Goal: Task Accomplishment & Management: Complete application form

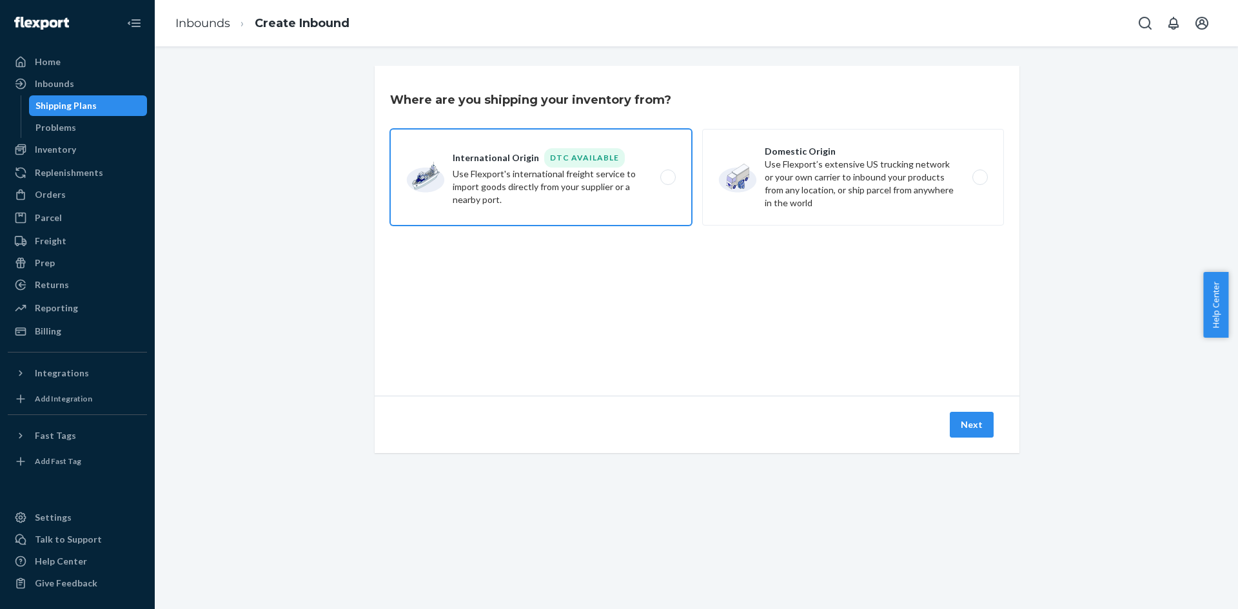
click at [650, 186] on label "International Origin DTC Available Use Flexport's international freight service…" at bounding box center [541, 177] width 302 height 97
click at [667, 182] on input "International Origin DTC Available Use Flexport's international freight service…" at bounding box center [671, 177] width 8 height 8
radio input "true"
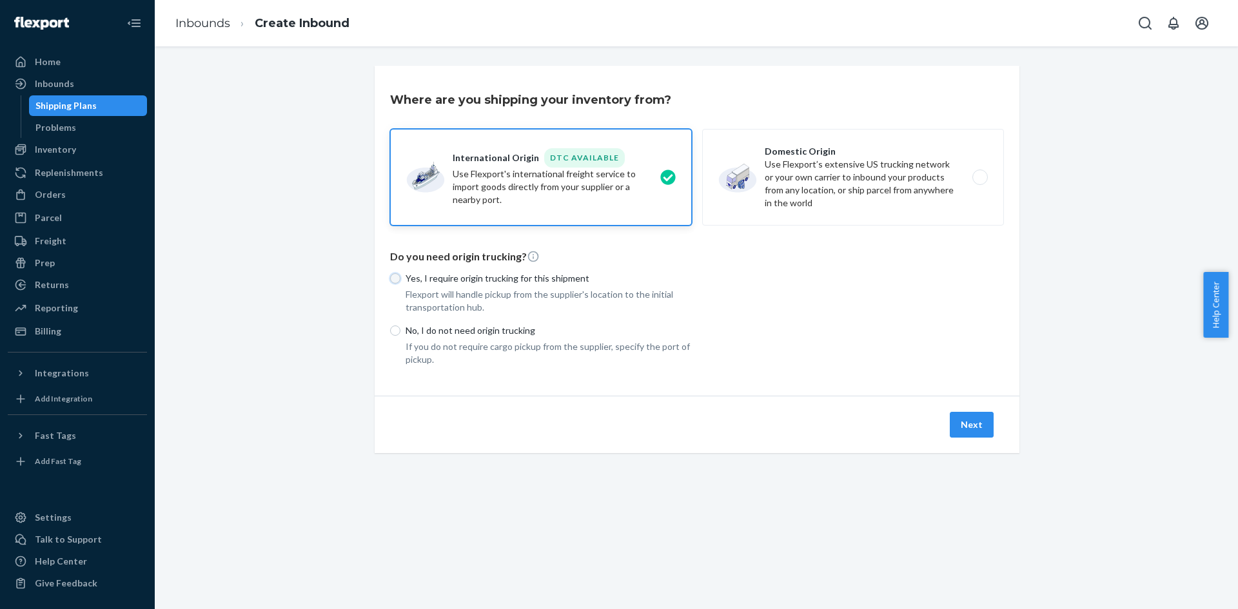
click at [393, 275] on input "Yes, I require origin trucking for this shipment" at bounding box center [395, 278] width 10 height 10
radio input "true"
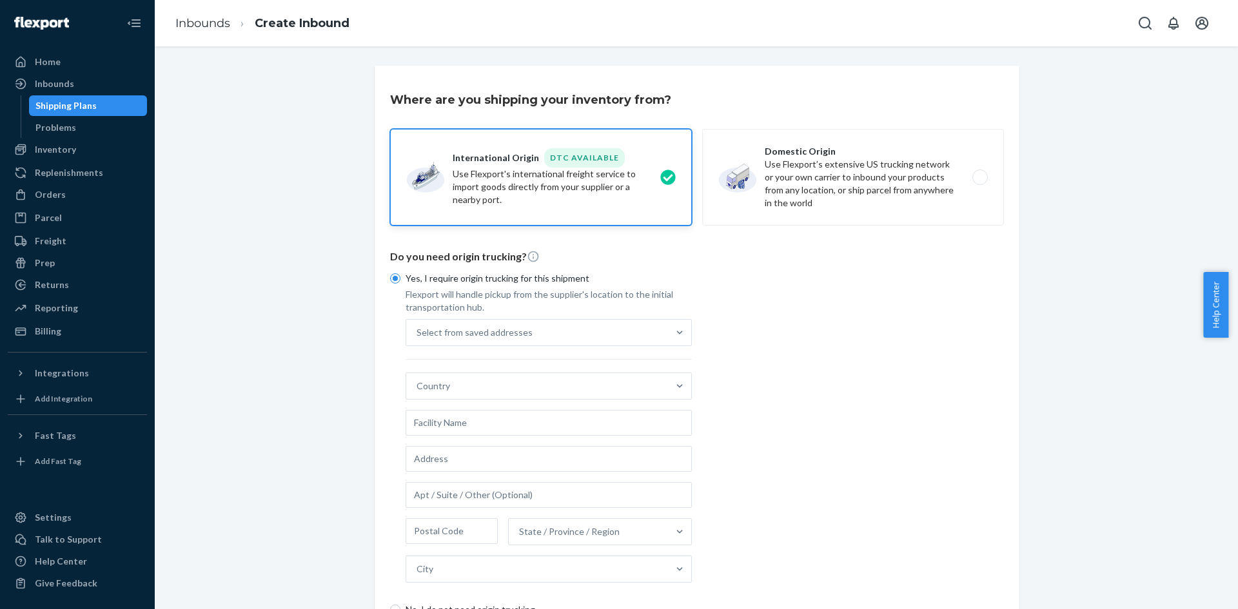
click at [795, 358] on div "Yes, I require origin trucking for this shipment Flexport will handle pickup fr…" at bounding box center [697, 454] width 614 height 381
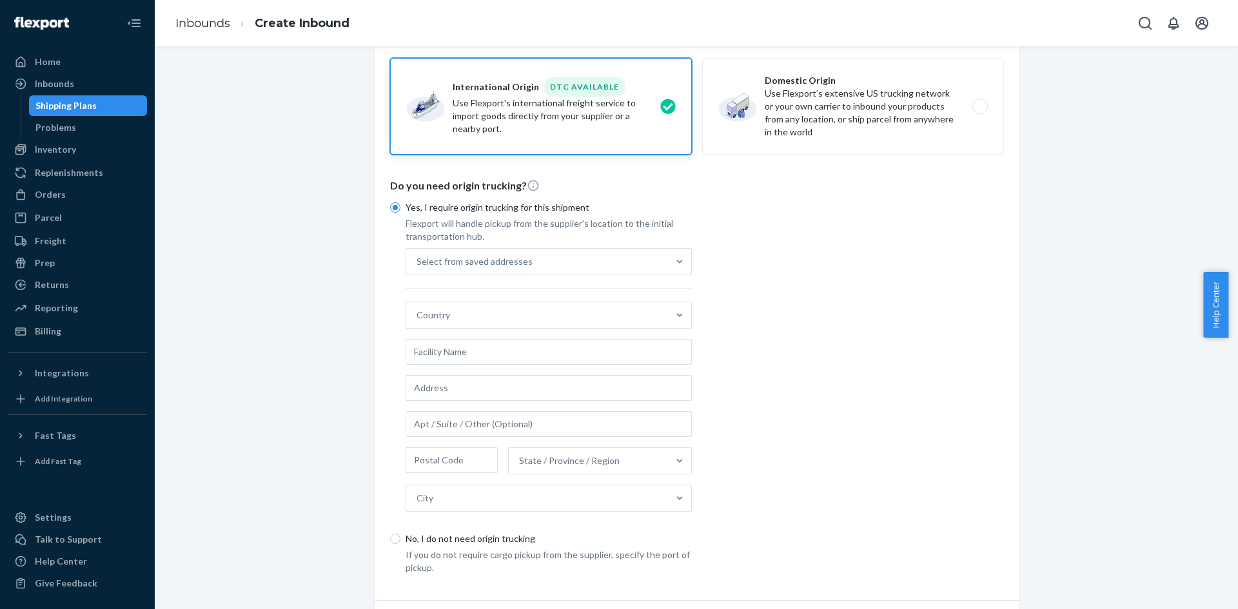
scroll to position [150, 0]
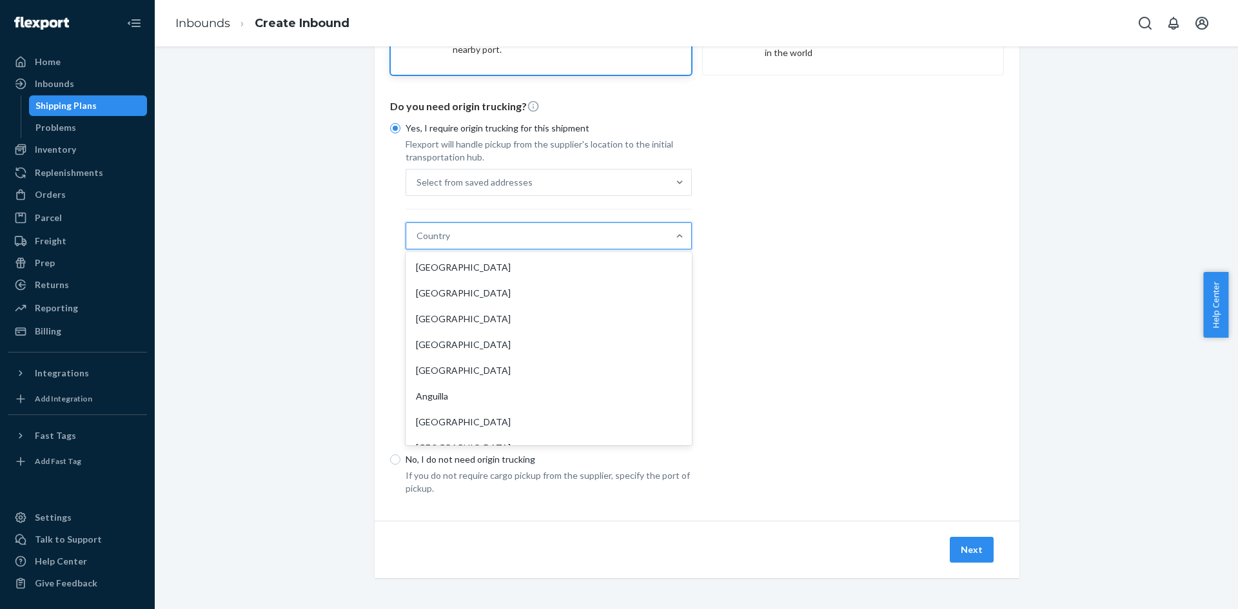
click at [478, 241] on div "Country" at bounding box center [537, 236] width 262 height 26
click at [418, 241] on input "option [GEOGRAPHIC_DATA] focused, 1 of 231. 231 results available. Use Up and D…" at bounding box center [417, 236] width 1 height 13
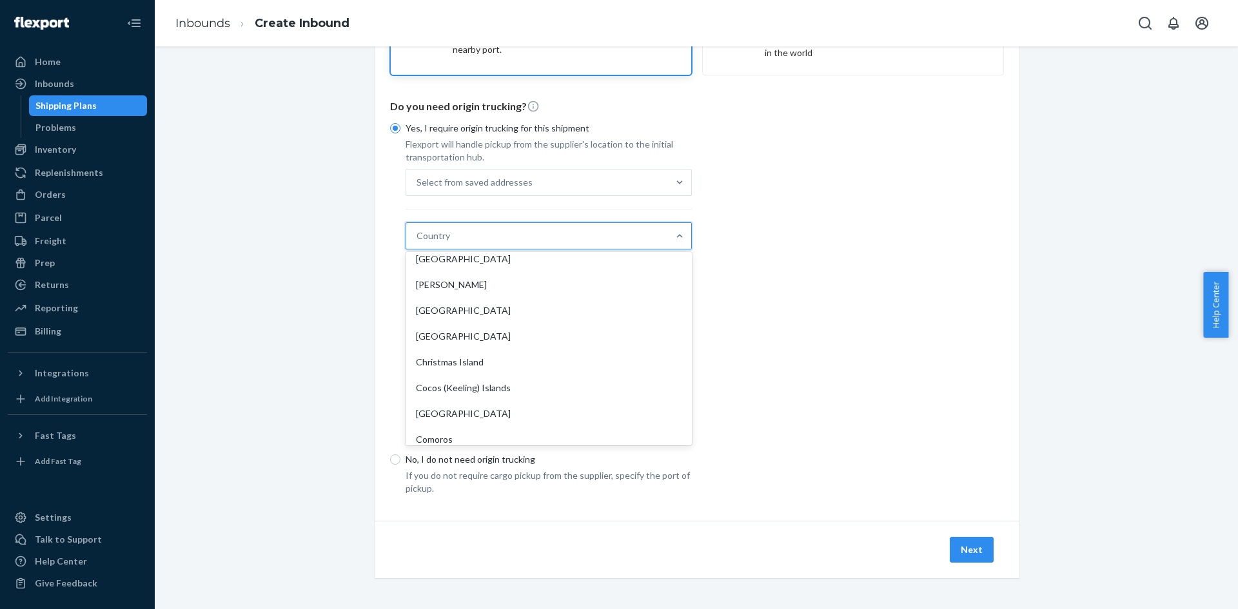
scroll to position [967, 0]
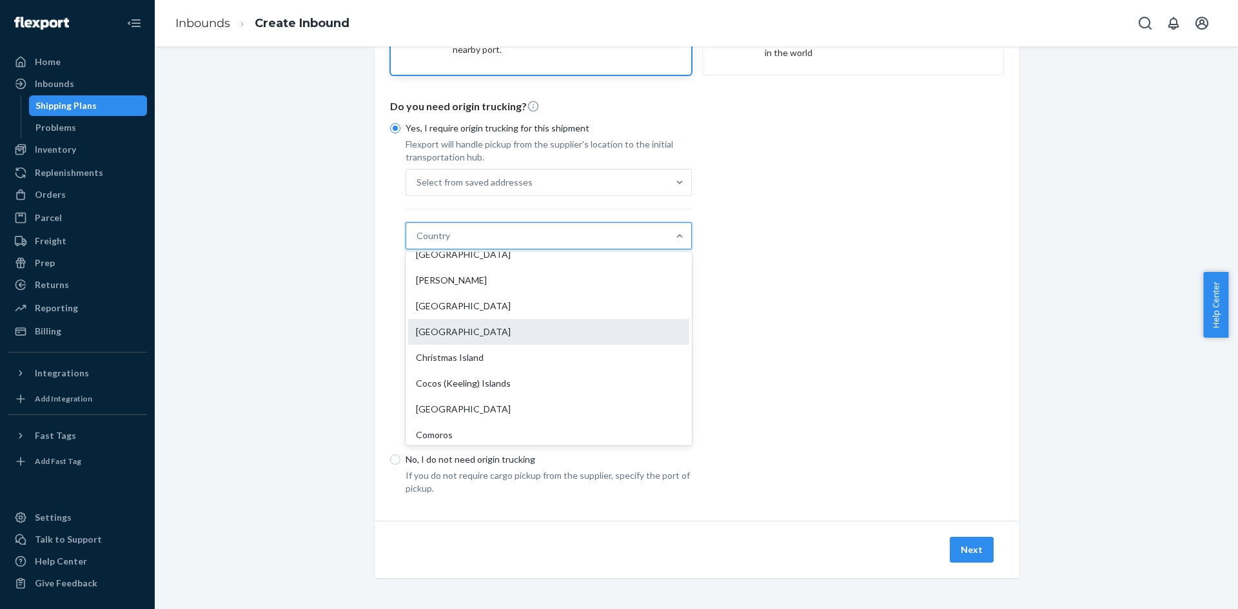
click at [495, 326] on div "[GEOGRAPHIC_DATA]" at bounding box center [548, 332] width 281 height 26
click at [418, 242] on input "option China focused, 41 of 231. 231 results available. Use Up and Down to choo…" at bounding box center [417, 236] width 1 height 13
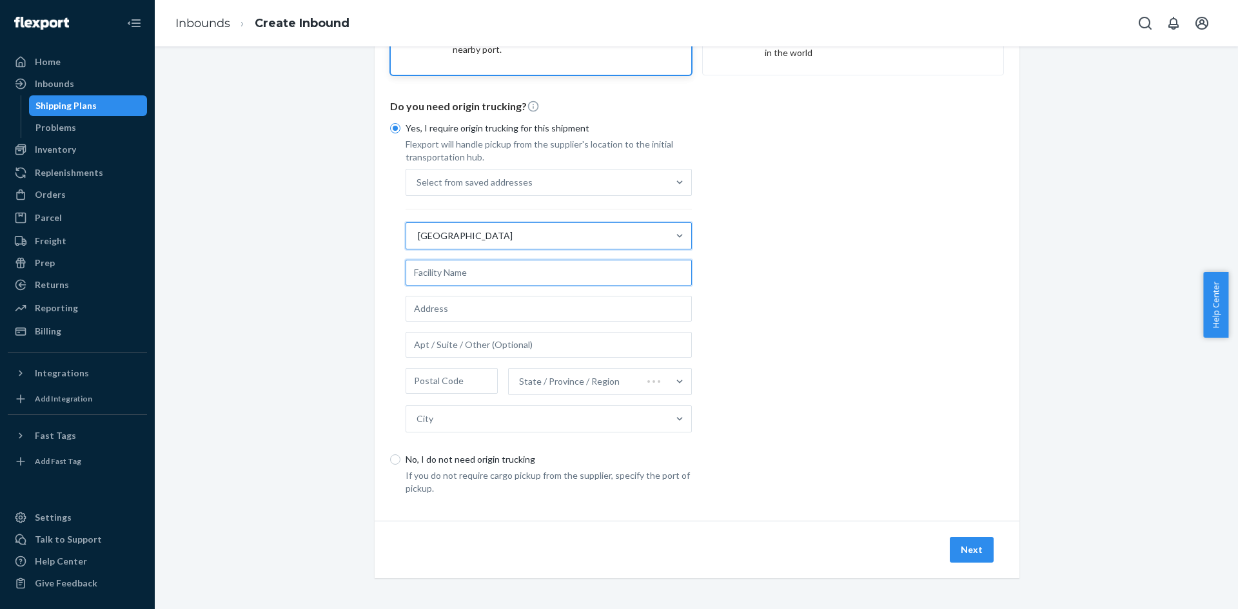
click at [446, 277] on input "text" at bounding box center [549, 273] width 286 height 26
click at [480, 273] on input "text" at bounding box center [549, 273] width 286 height 26
type input "Jinguan Printing"
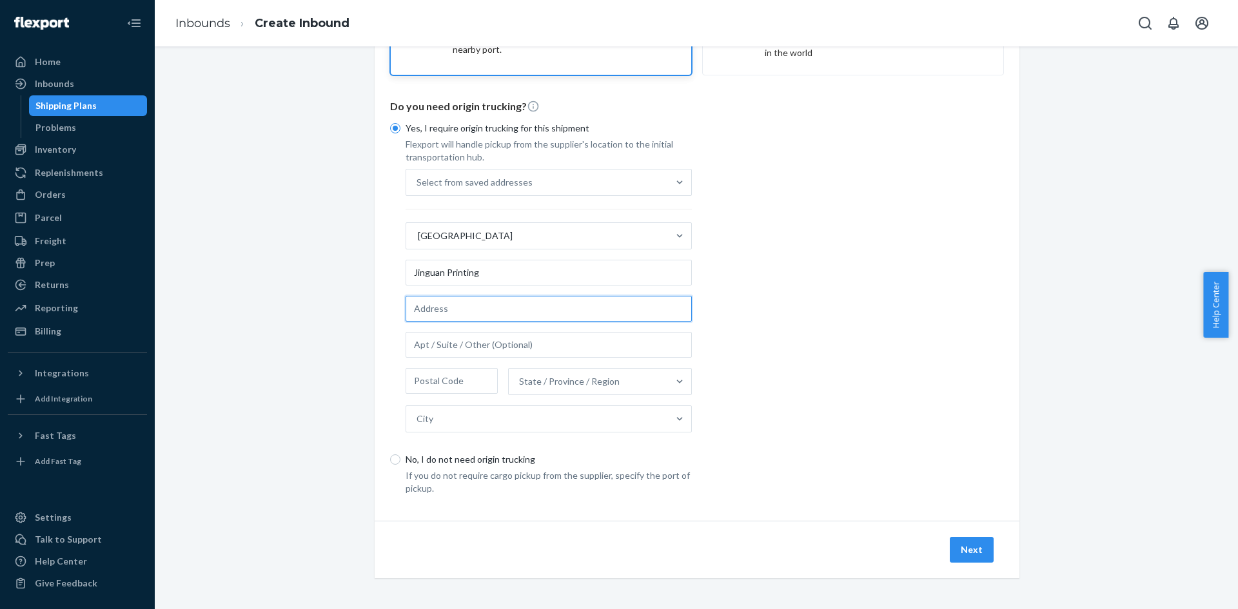
click at [444, 306] on input "text" at bounding box center [549, 309] width 286 height 26
paste input "[STREET_ADDRESS]"
type input "[STREET_ADDRESS]"
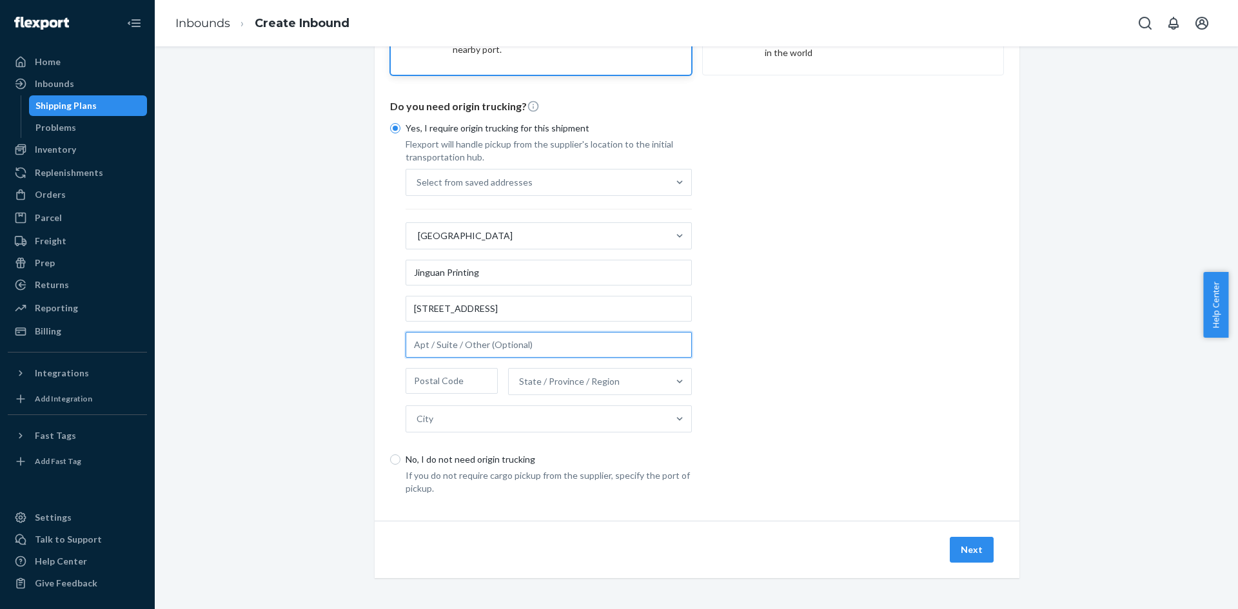
click at [540, 344] on input "text" at bounding box center [549, 345] width 286 height 26
paste input "[GEOGRAPHIC_DATA], [GEOGRAPHIC_DATA]"
type input "[GEOGRAPHIC_DATA], [GEOGRAPHIC_DATA]"
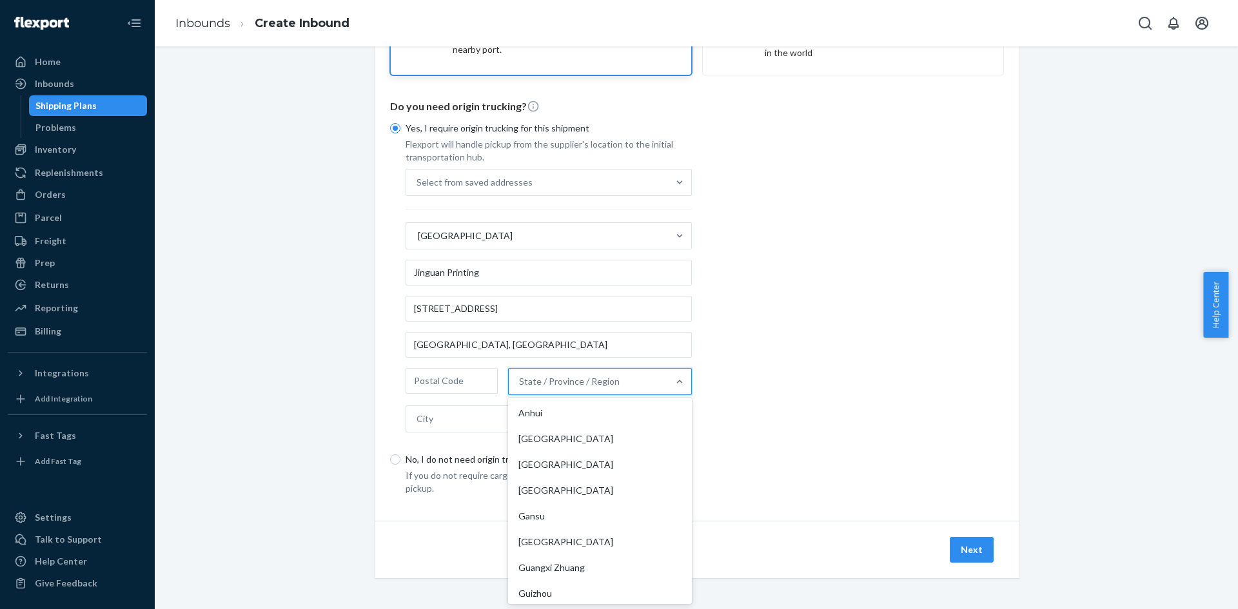
click at [573, 382] on div "State / Province / Region" at bounding box center [569, 381] width 101 height 13
click at [520, 382] on input "option Anhui focused, 1 of 33. 33 results available. Use Up and Down to choose …" at bounding box center [519, 381] width 1 height 13
click at [600, 545] on div "[GEOGRAPHIC_DATA]" at bounding box center [600, 542] width 179 height 26
click at [520, 388] on input "option [GEOGRAPHIC_DATA] focused, 6 of 33. 33 results available. Use Up and Dow…" at bounding box center [519, 381] width 1 height 13
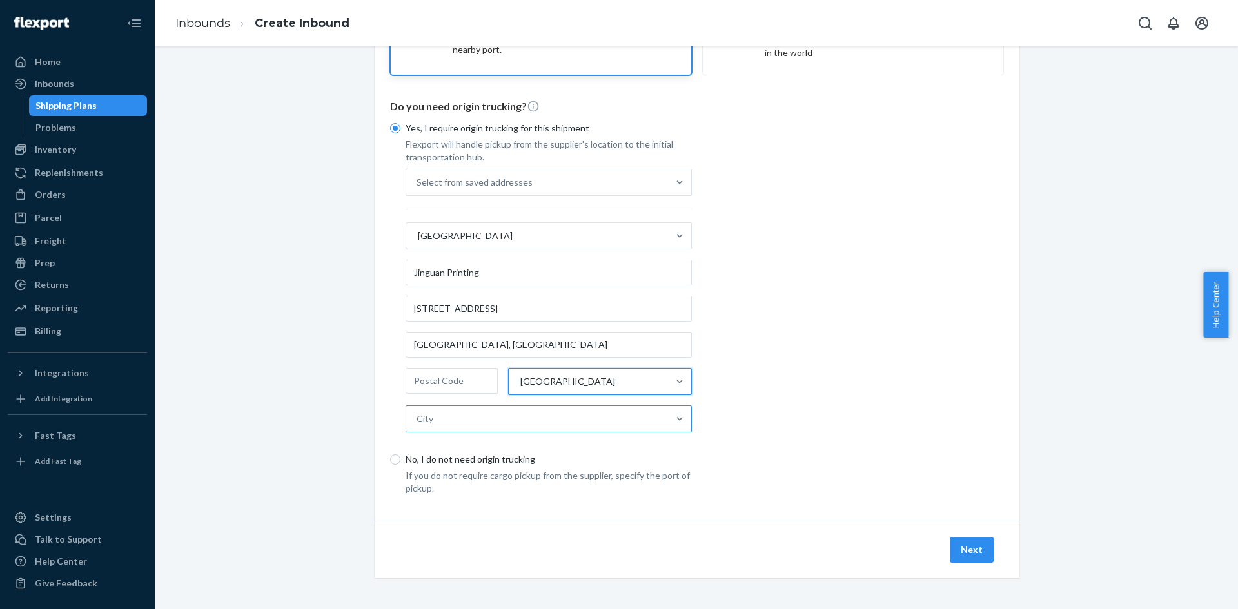
click at [600, 409] on div "City" at bounding box center [537, 419] width 262 height 26
click at [418, 413] on input "City" at bounding box center [417, 419] width 1 height 13
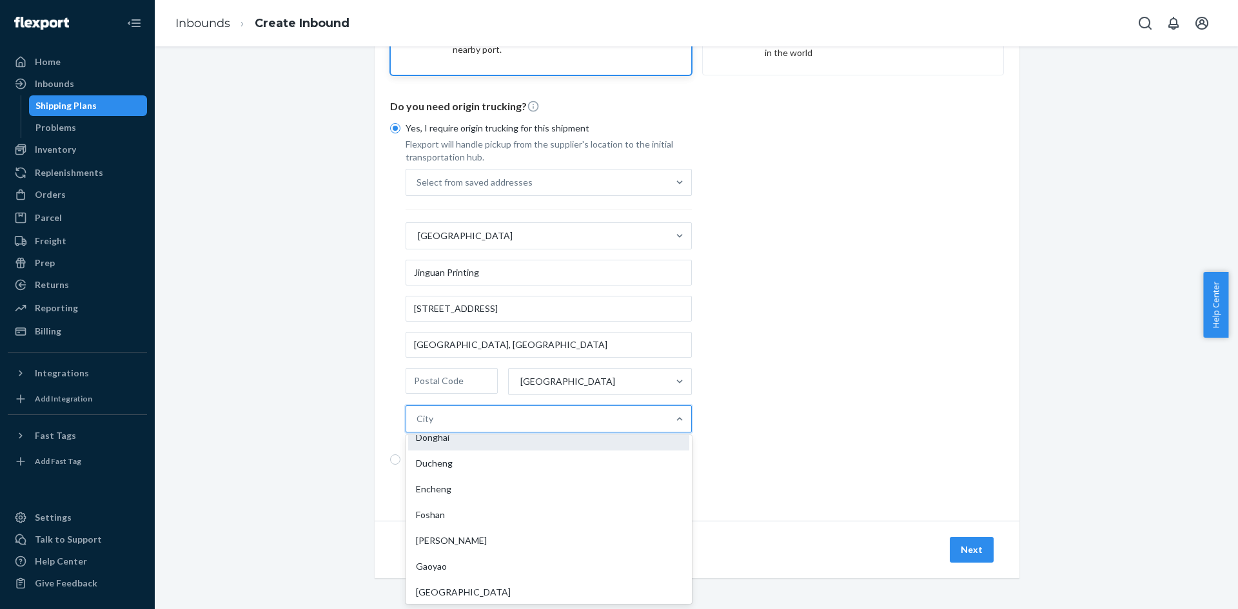
scroll to position [258, 0]
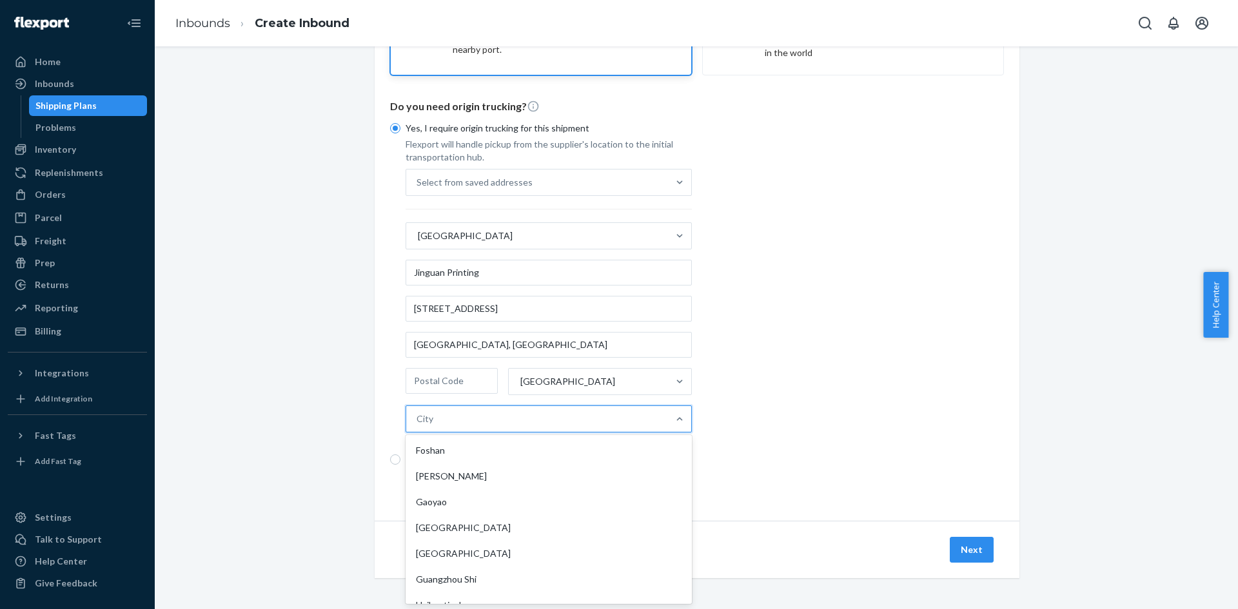
drag, startPoint x: 589, startPoint y: 556, endPoint x: 589, endPoint y: 546, distance: 9.7
click at [589, 551] on div "[GEOGRAPHIC_DATA]" at bounding box center [548, 554] width 281 height 26
click at [418, 426] on input "option [GEOGRAPHIC_DATA] focused, 15 of 72. 72 results available. Use Up and Do…" at bounding box center [417, 419] width 1 height 13
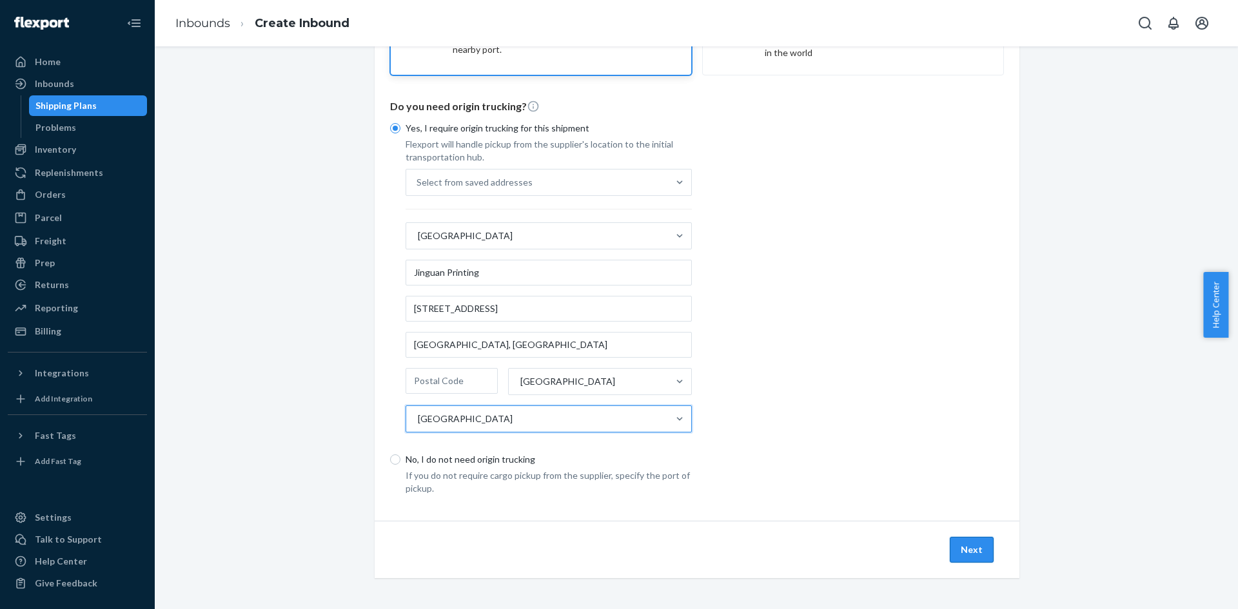
click at [962, 547] on button "Next" at bounding box center [972, 550] width 44 height 26
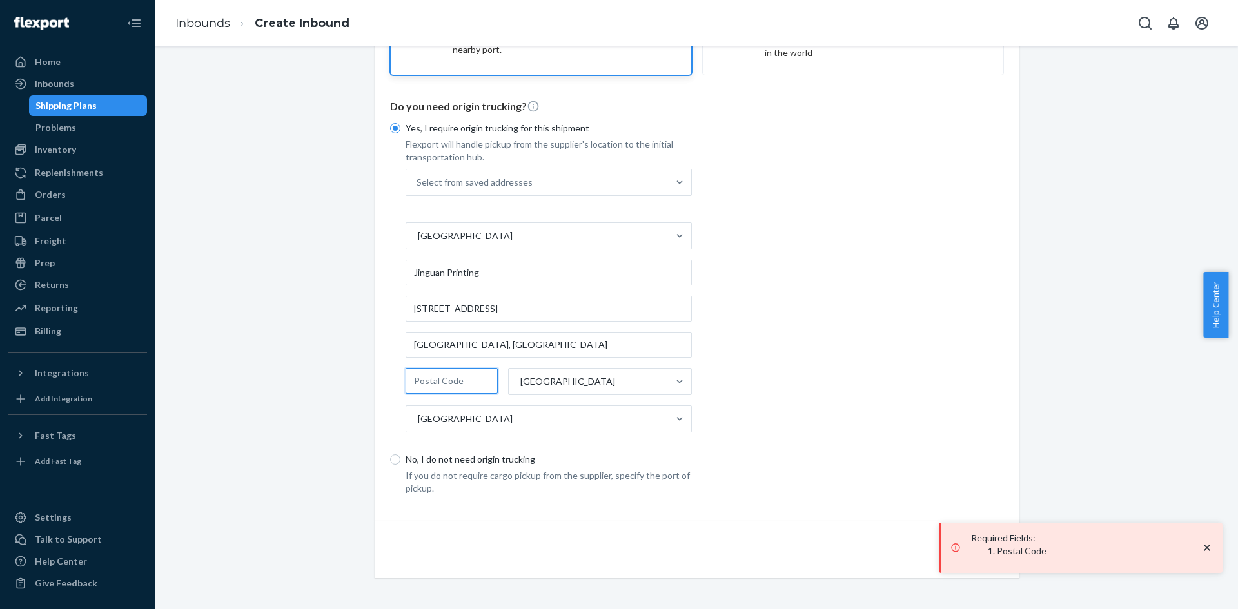
click at [429, 382] on input "text" at bounding box center [452, 381] width 92 height 26
type input "00000"
drag, startPoint x: 972, startPoint y: 457, endPoint x: 978, endPoint y: 478, distance: 21.4
click at [972, 457] on div "Yes, I require origin trucking for this shipment Flexport will handle pickup fr…" at bounding box center [697, 304] width 614 height 381
click at [1206, 545] on icon "close toast" at bounding box center [1207, 548] width 13 height 13
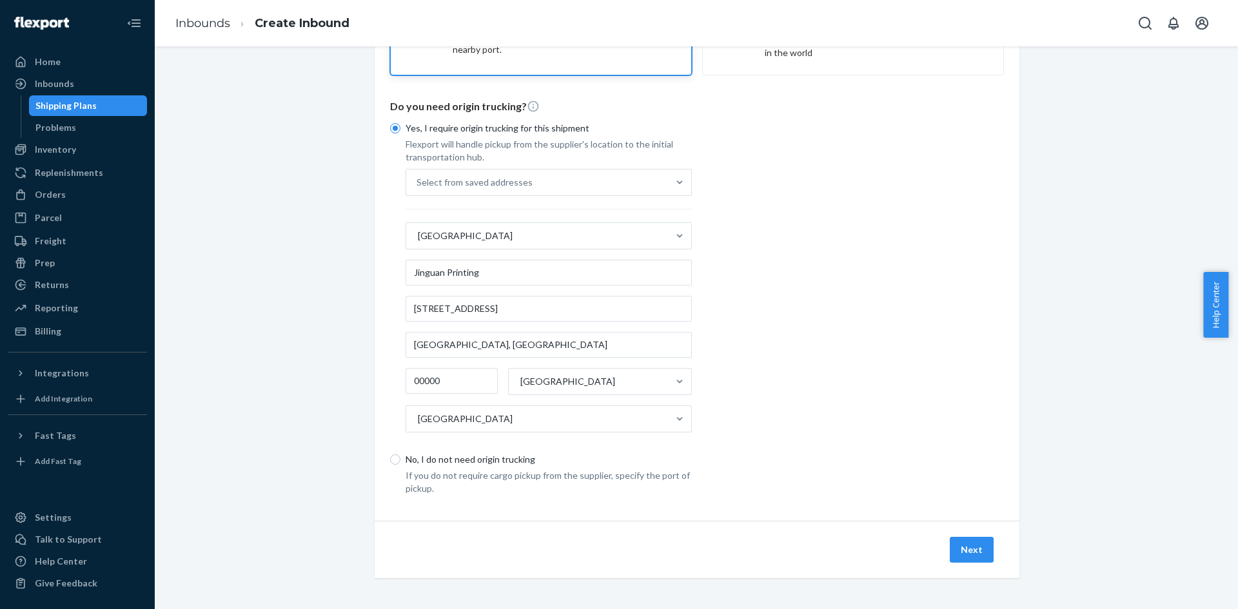
click at [971, 555] on div "Required Fields : Postal Code Home Inbounds Shipping Plans Problems Inventory P…" at bounding box center [619, 304] width 1238 height 609
click at [964, 546] on button "Next" at bounding box center [972, 550] width 44 height 26
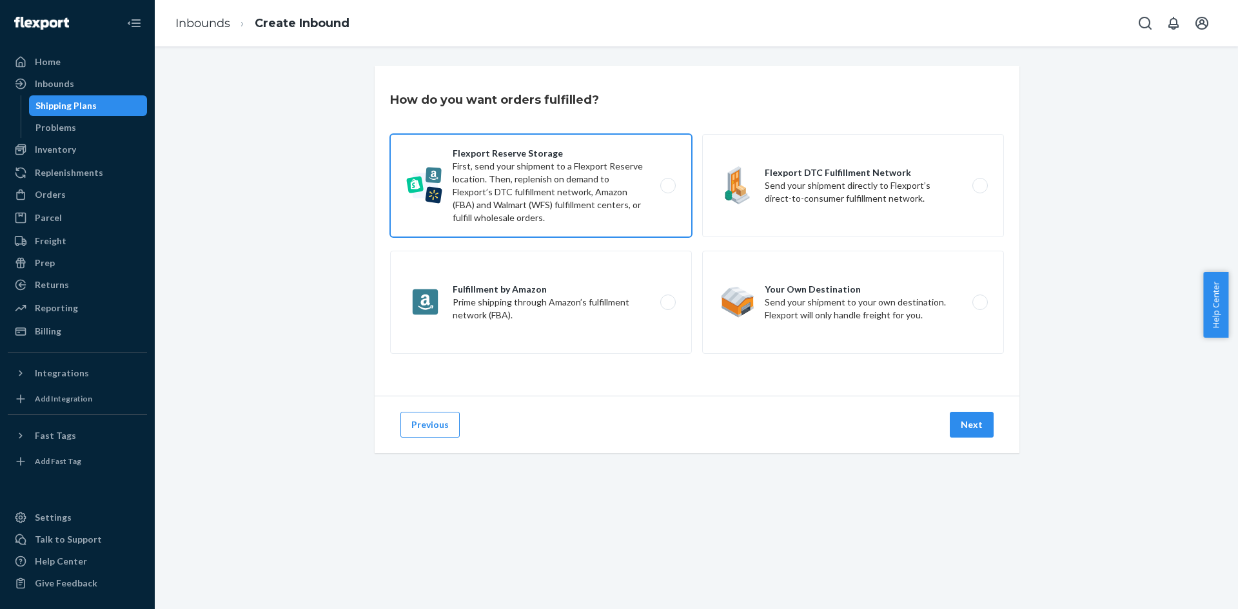
click at [641, 190] on label "Flexport Reserve Storage First, send your shipment to a Flexport Reserve locati…" at bounding box center [541, 185] width 302 height 103
click at [667, 190] on input "Flexport Reserve Storage First, send your shipment to a Flexport Reserve locati…" at bounding box center [671, 186] width 8 height 8
radio input "true"
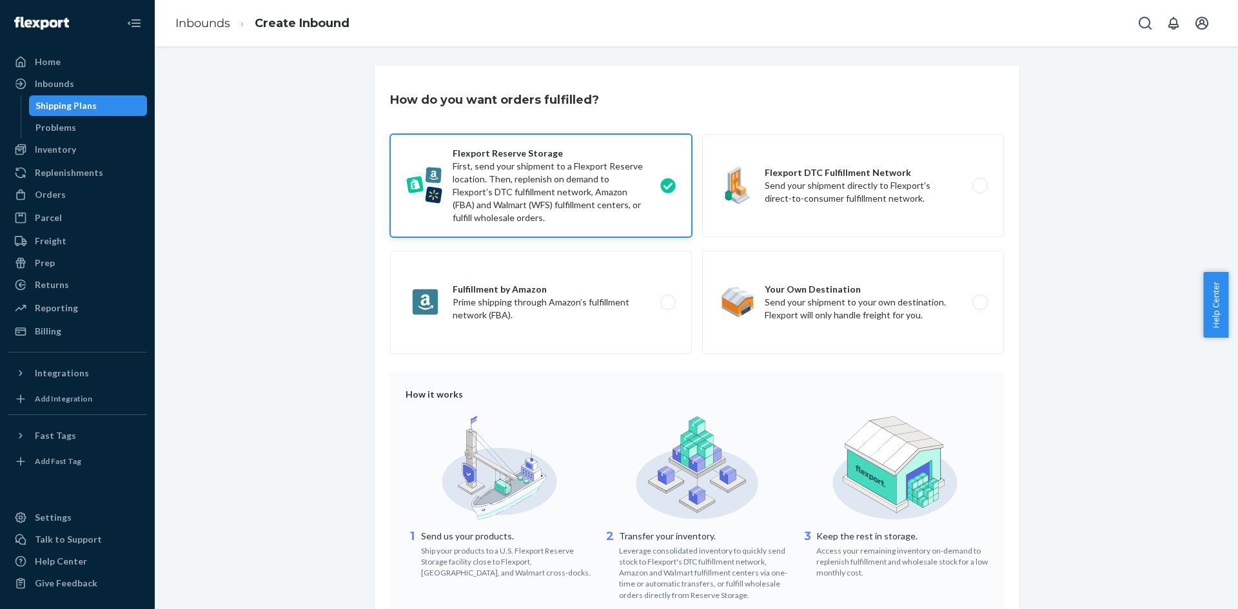
click at [311, 279] on div "How do you want orders fulfilled? Flexport Reserve Storage First, send your shi…" at bounding box center [696, 440] width 1064 height 749
click at [1041, 407] on div "How do you want orders fulfilled? Flexport Reserve Storage First, send your shi…" at bounding box center [696, 440] width 1064 height 749
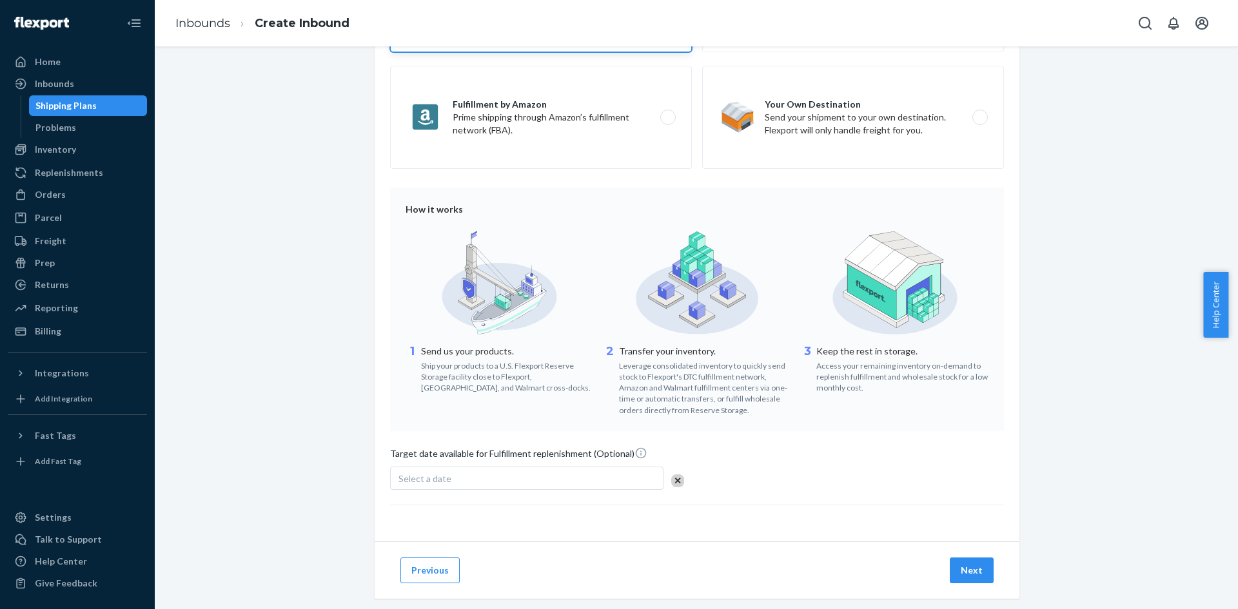
scroll to position [205, 0]
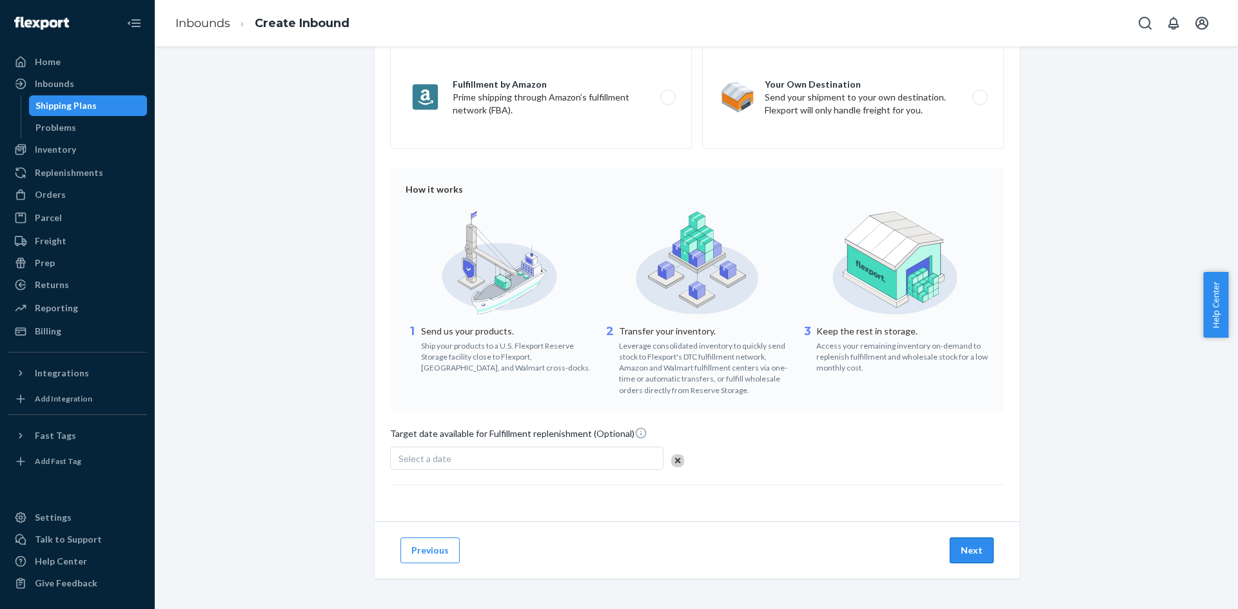
click at [980, 556] on button "Next" at bounding box center [972, 551] width 44 height 26
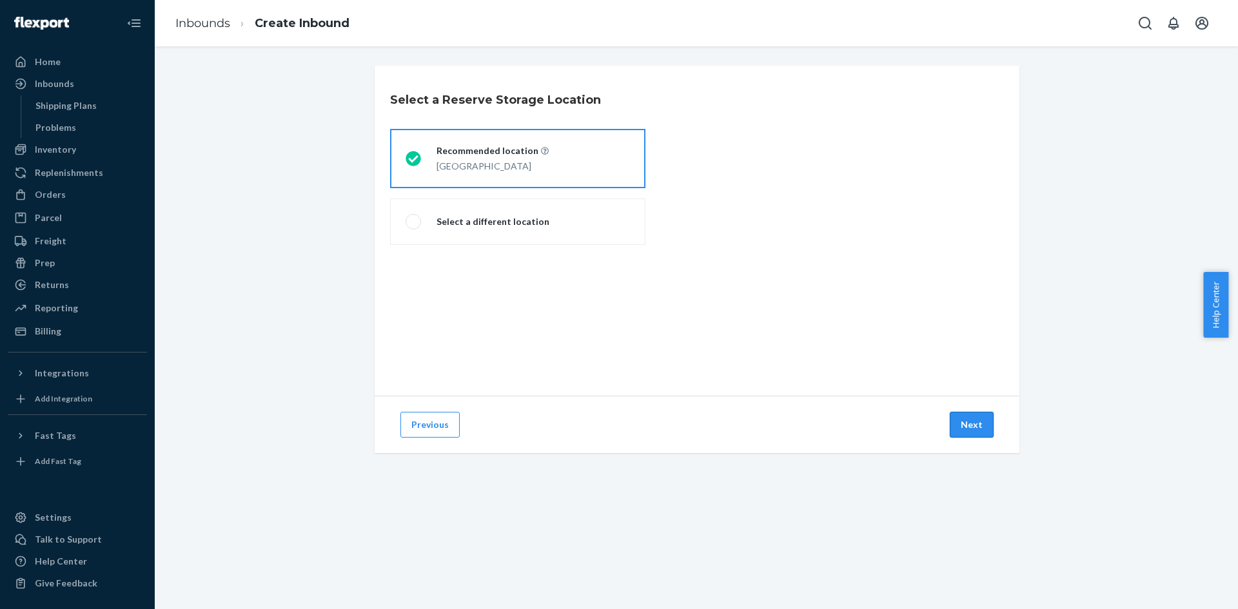
click at [974, 424] on button "Next" at bounding box center [972, 425] width 44 height 26
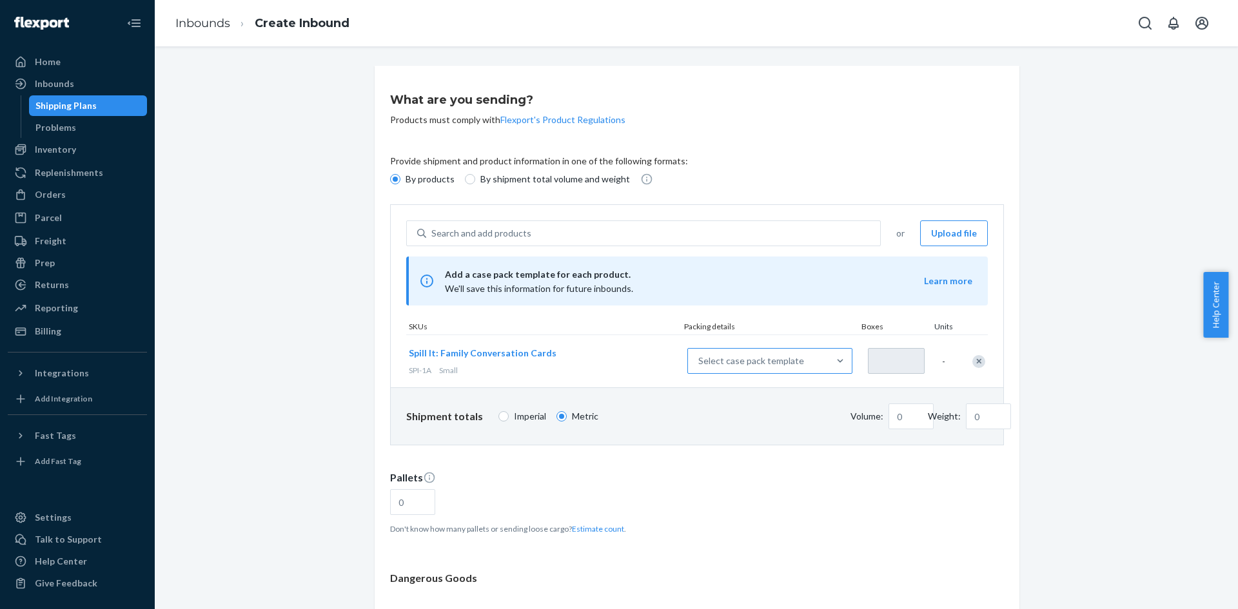
click at [813, 364] on div "Select case pack template" at bounding box center [758, 361] width 141 height 23
click at [635, 361] on input "Select case pack template" at bounding box center [635, 361] width 0 height 0
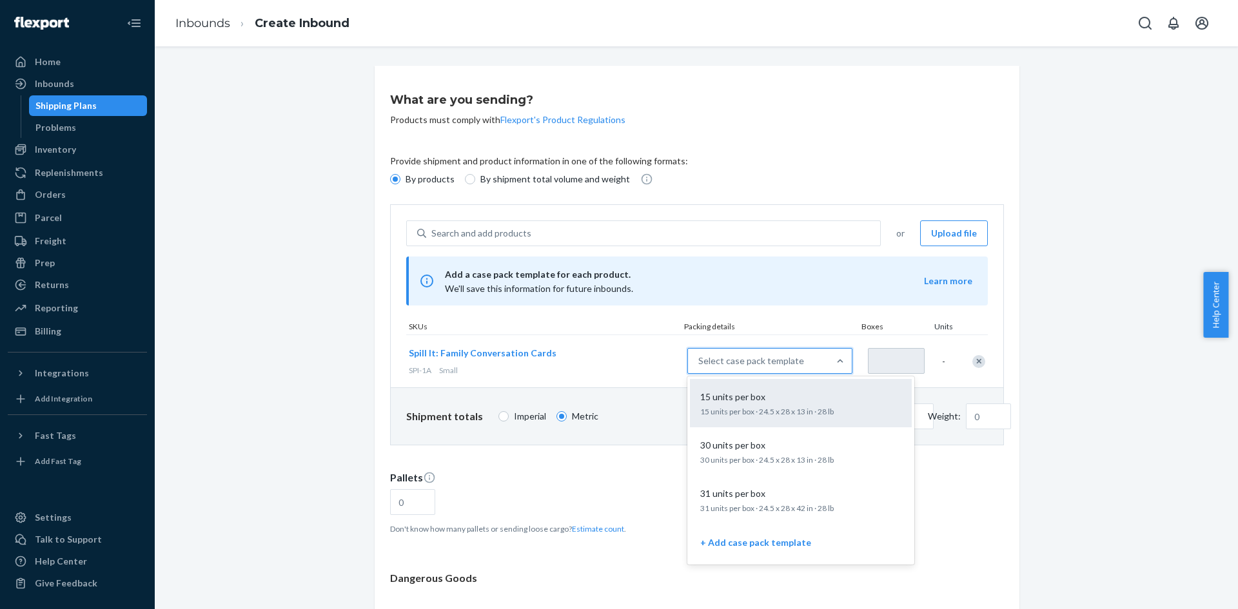
click at [785, 409] on p "15 units per box · 24.5 x 28 x 13 in · 28 lb" at bounding box center [800, 411] width 201 height 11
type input "1"
type input "0.15"
type input "12.7"
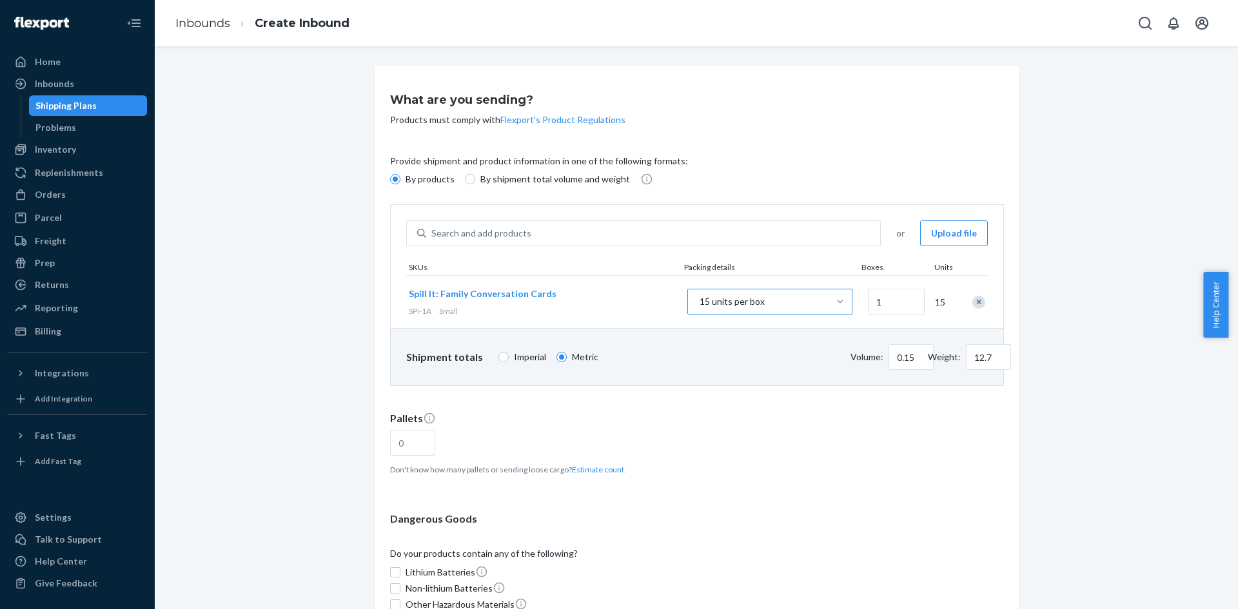
click at [839, 308] on div at bounding box center [840, 302] width 23 height 25
click at [635, 302] on input "15 units per box" at bounding box center [635, 302] width 0 height 0
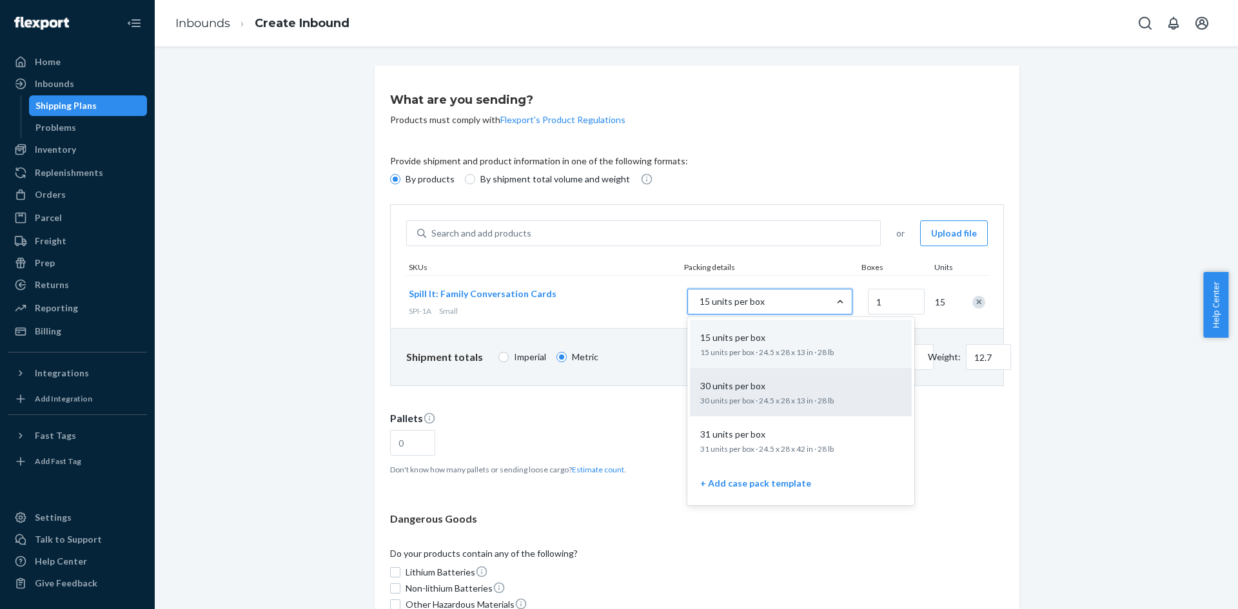
click at [793, 391] on div "30 units per box" at bounding box center [798, 386] width 206 height 13
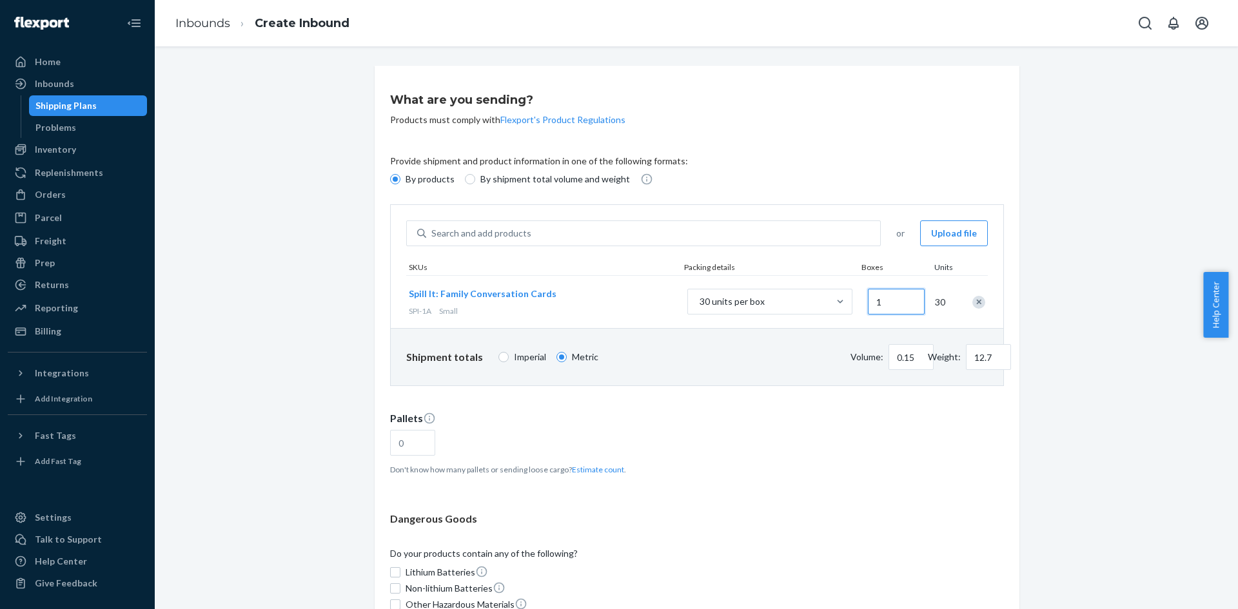
type input "3"
type input "0.44"
type input "38.1"
type input "34"
type input "4.97"
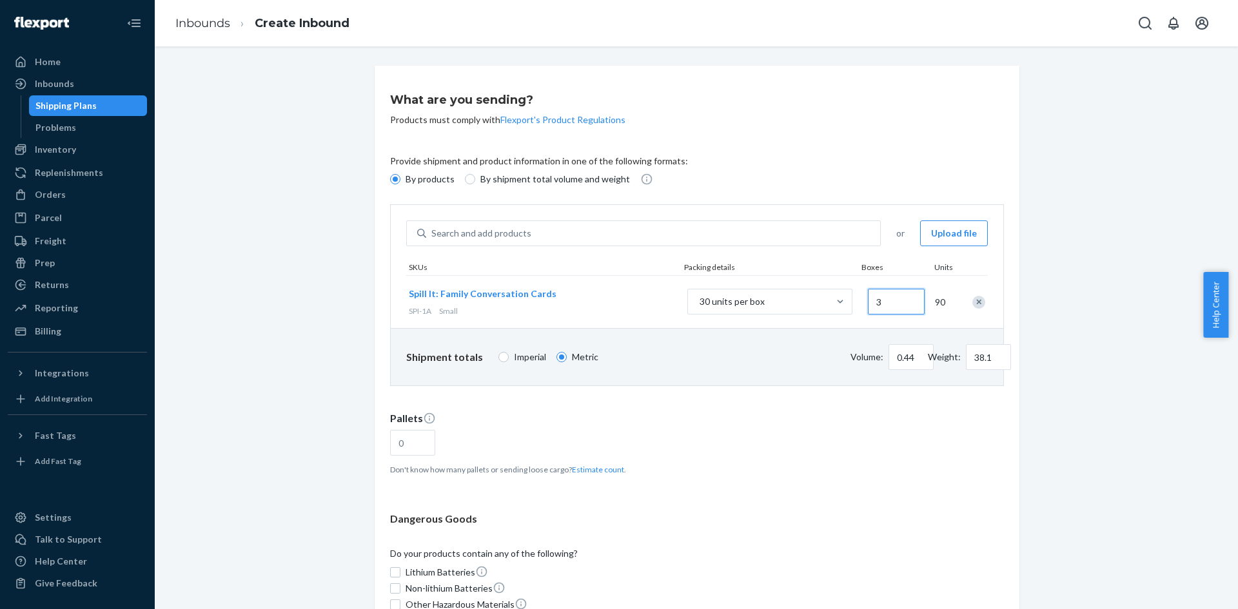
type input "431.82"
type input "3"
type input "0.44"
type input "38.1"
type input "35"
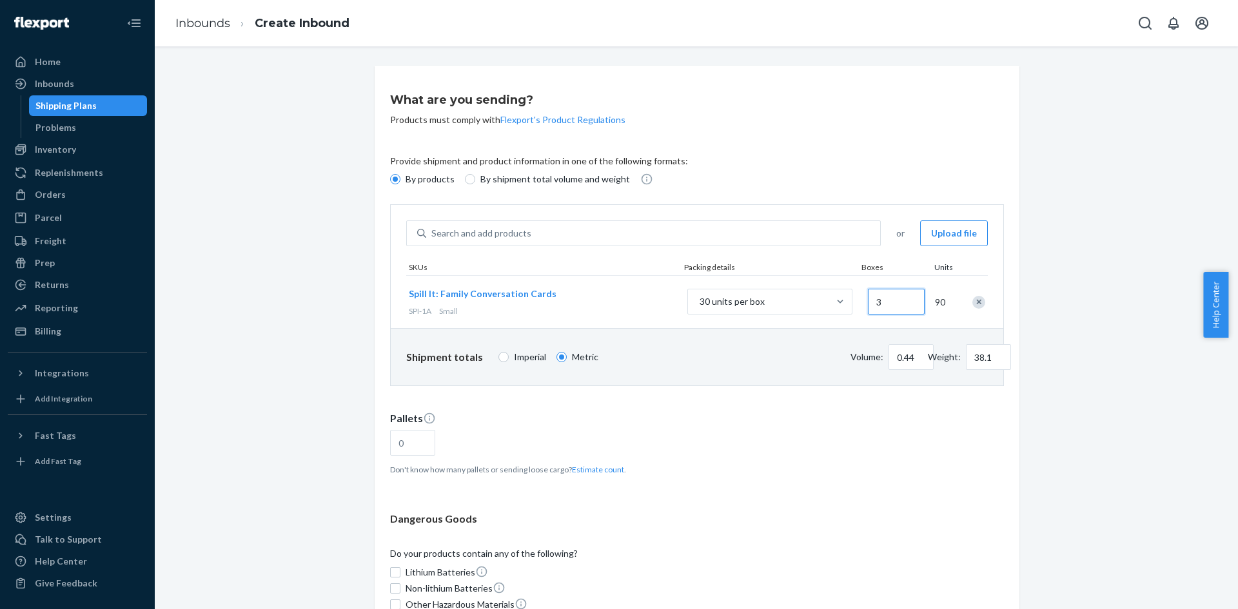
type input "5.11"
type input "444.52"
click at [1021, 293] on div "What are you sending? Products must comply with Flexport's Product Regulations …" at bounding box center [696, 460] width 663 height 788
click at [886, 303] on input "35" at bounding box center [896, 302] width 57 height 26
type input "3"
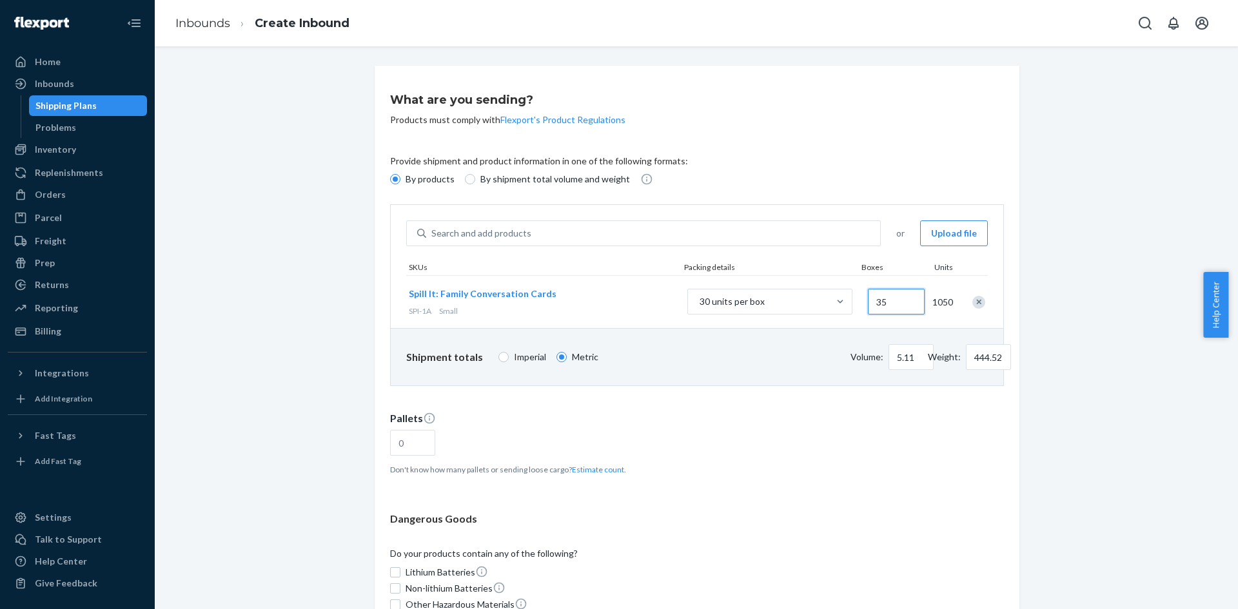
type input "0.44"
type input "38.1"
type input "34"
type input "4.97"
type input "431.82"
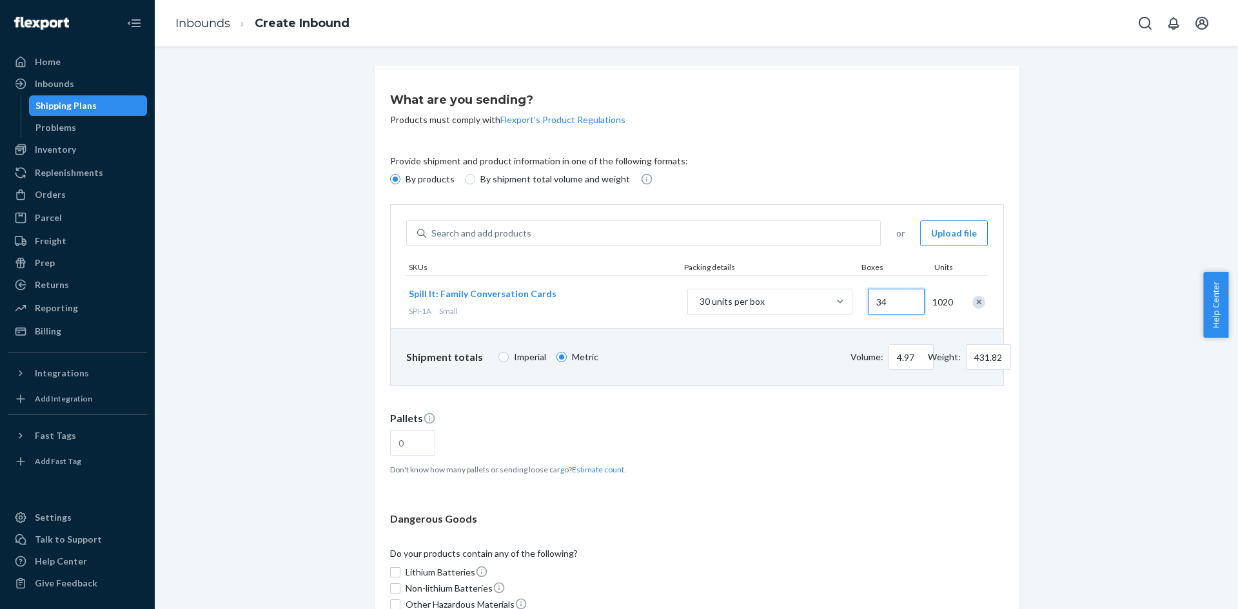
type input "34"
click at [1114, 330] on div "What are you sending? Products must comply with Flexport's Product Regulations …" at bounding box center [696, 460] width 1064 height 788
click at [1089, 362] on div "What are you sending? Products must comply with Flexport's Product Regulations …" at bounding box center [696, 460] width 1064 height 788
click at [1111, 362] on div "What are you sending? Products must comply with Flexport's Product Regulations …" at bounding box center [696, 460] width 1064 height 788
click at [1046, 344] on div "What are you sending? Products must comply with Flexport's Product Regulations …" at bounding box center [696, 460] width 1064 height 788
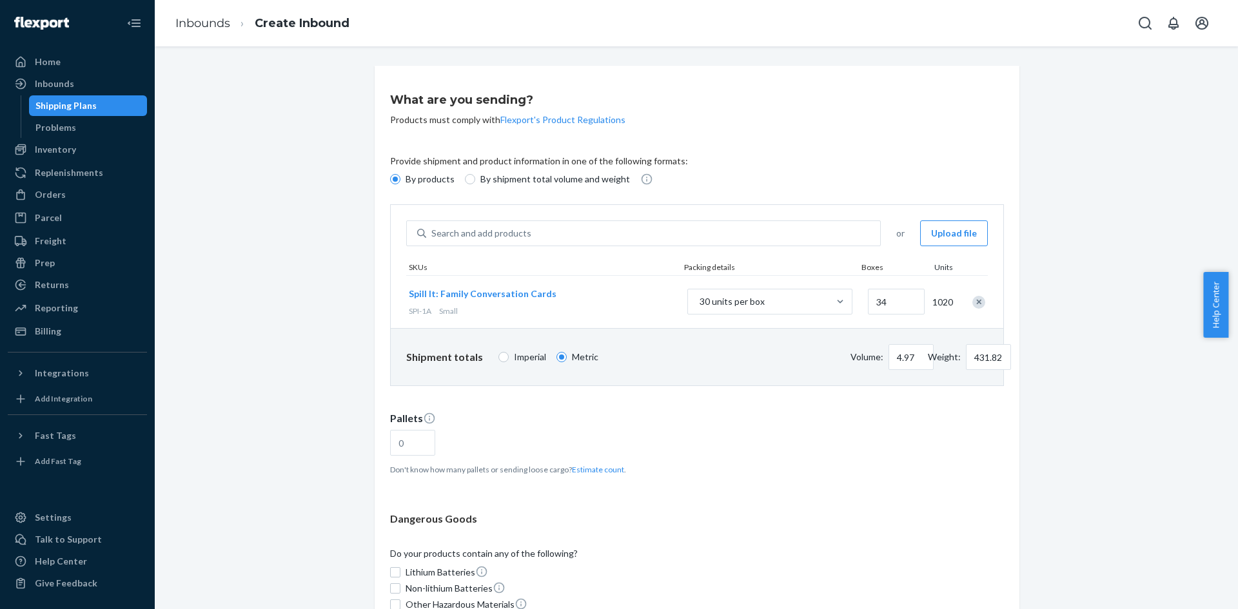
click at [1069, 348] on div "What are you sending? Products must comply with Flexport's Product Regulations …" at bounding box center [696, 460] width 1064 height 788
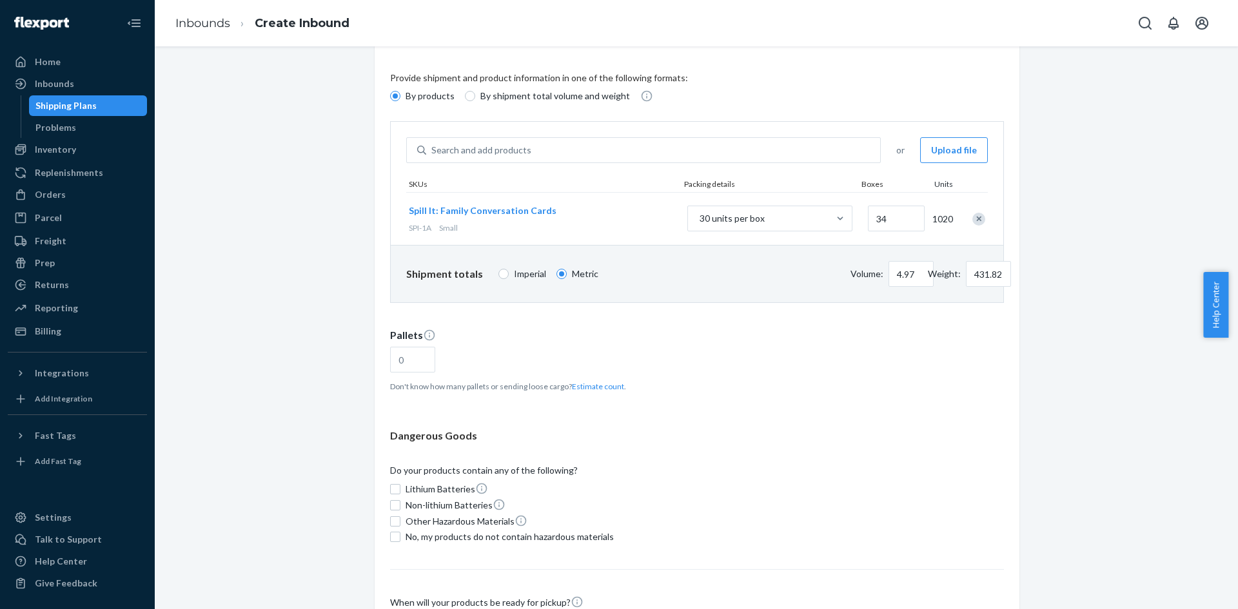
scroll to position [193, 0]
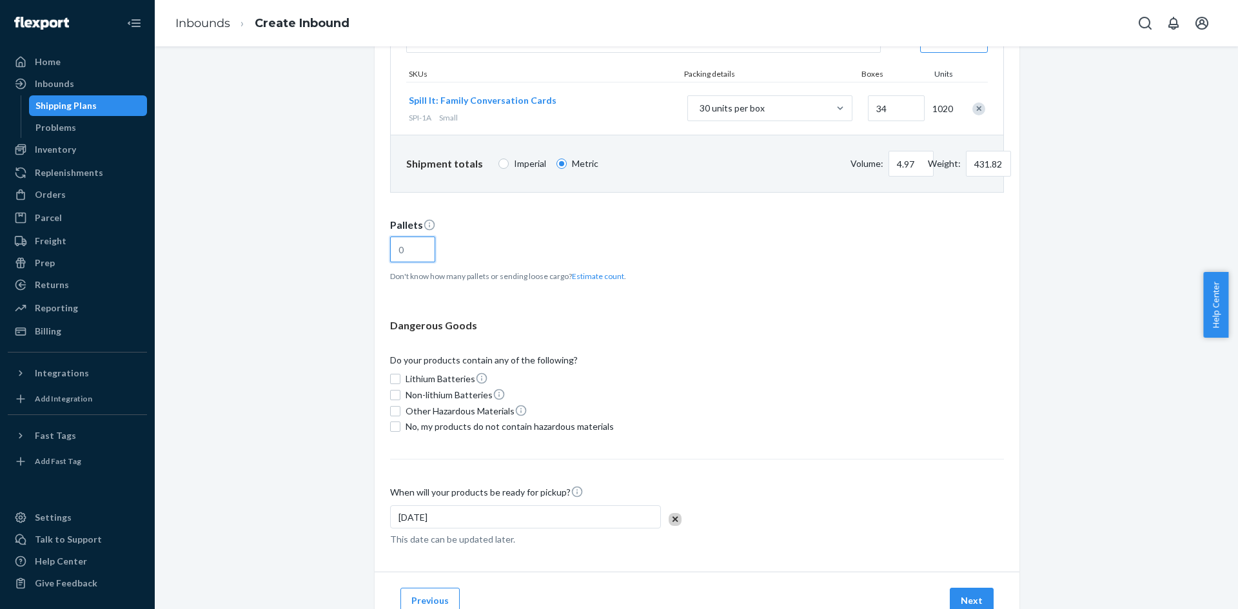
click at [393, 246] on input "text" at bounding box center [412, 250] width 45 height 26
drag, startPoint x: 395, startPoint y: 246, endPoint x: 406, endPoint y: 252, distance: 13.0
click at [406, 252] on input "text" at bounding box center [412, 250] width 45 height 26
type input "1"
click at [829, 330] on div "Dangerous Goods" at bounding box center [697, 326] width 614 height 15
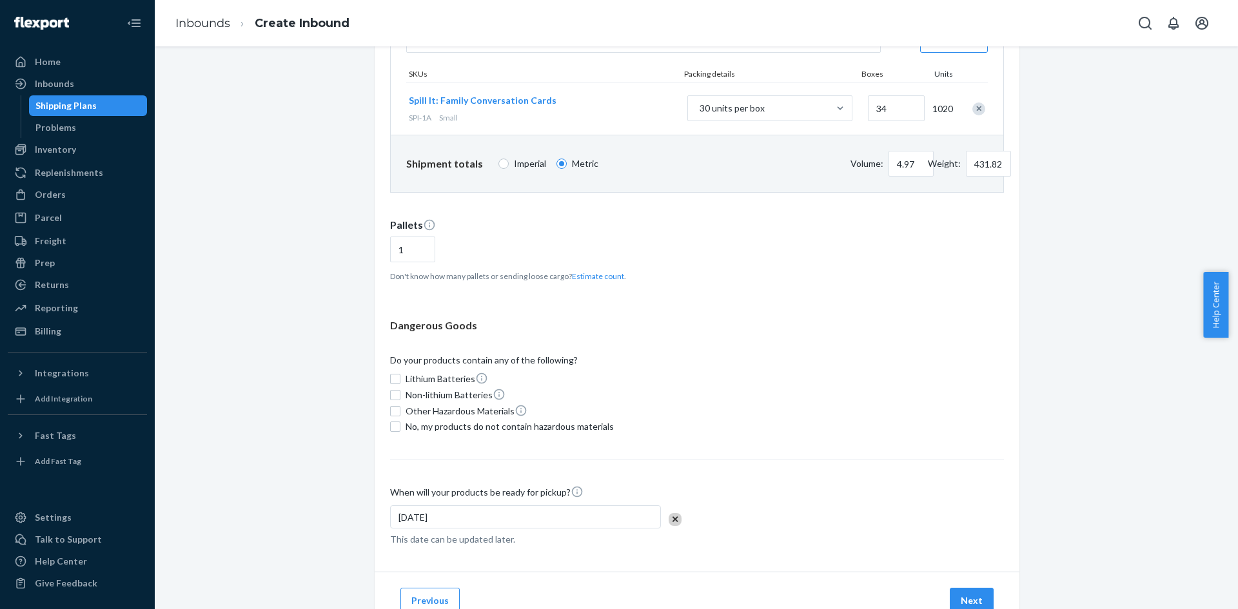
scroll to position [243, 0]
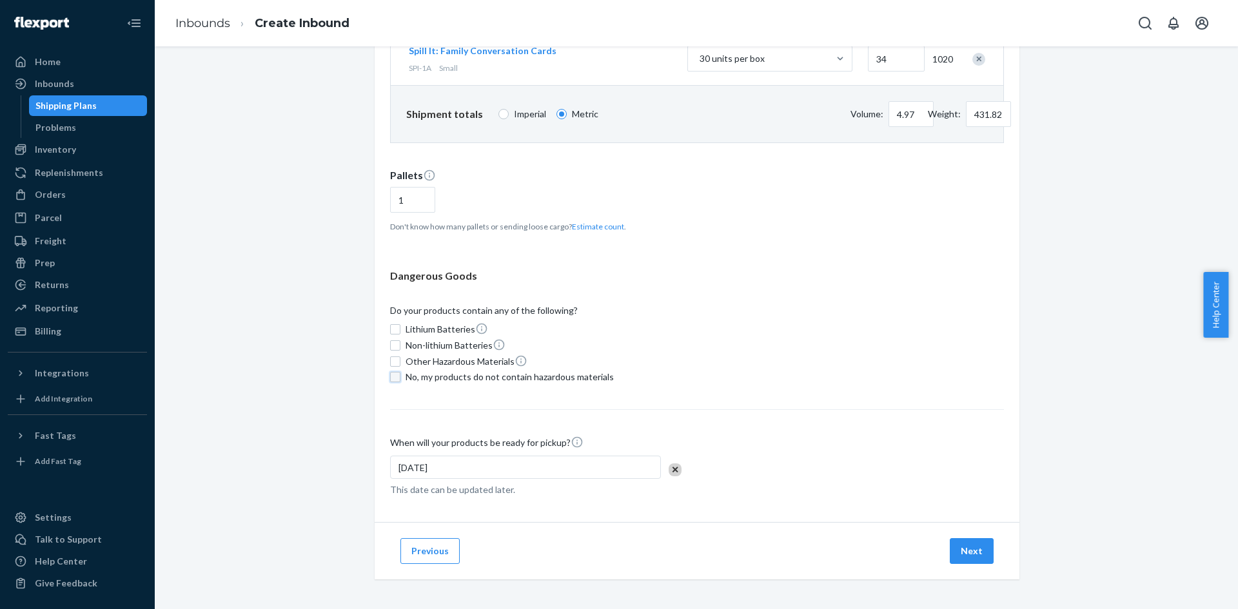
click at [393, 375] on input "No, my products do not contain hazardous materials" at bounding box center [395, 377] width 10 height 10
checkbox input "true"
click at [954, 549] on button "Next" at bounding box center [972, 551] width 44 height 26
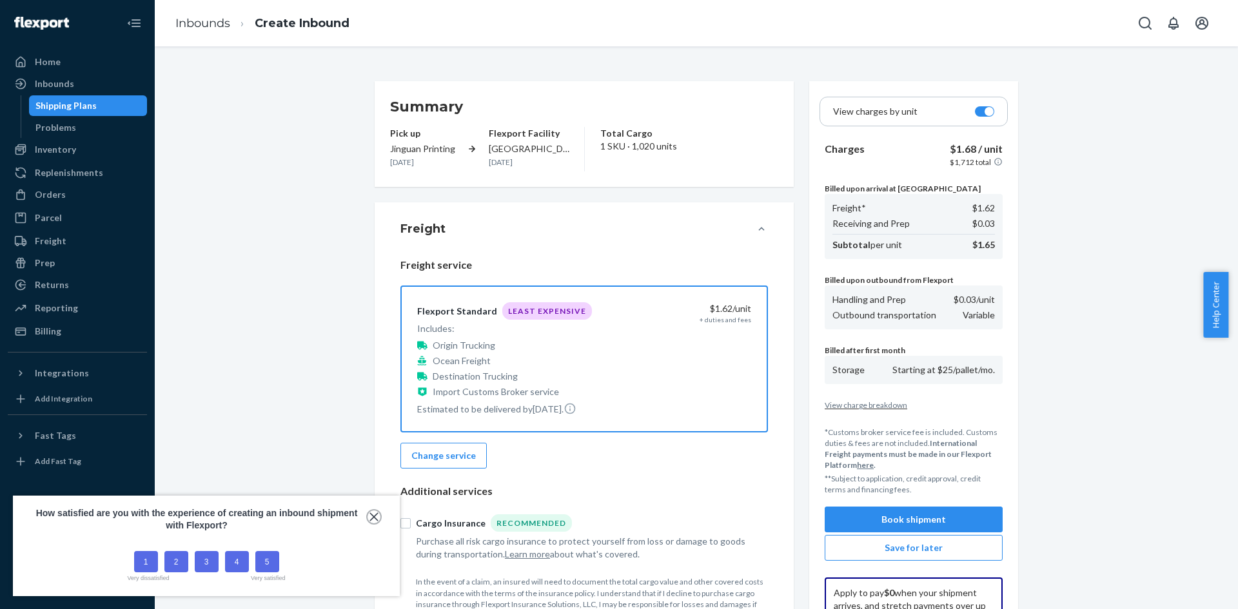
click at [369, 517] on button "close," at bounding box center [374, 517] width 13 height 13
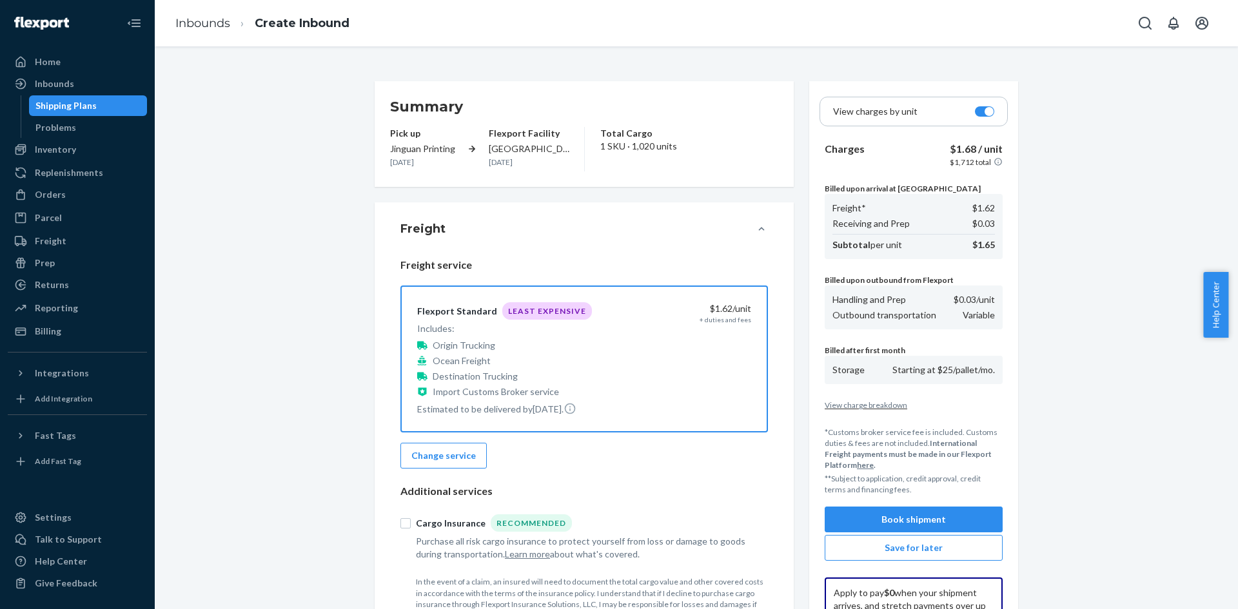
drag, startPoint x: 473, startPoint y: 266, endPoint x: 394, endPoint y: 270, distance: 78.7
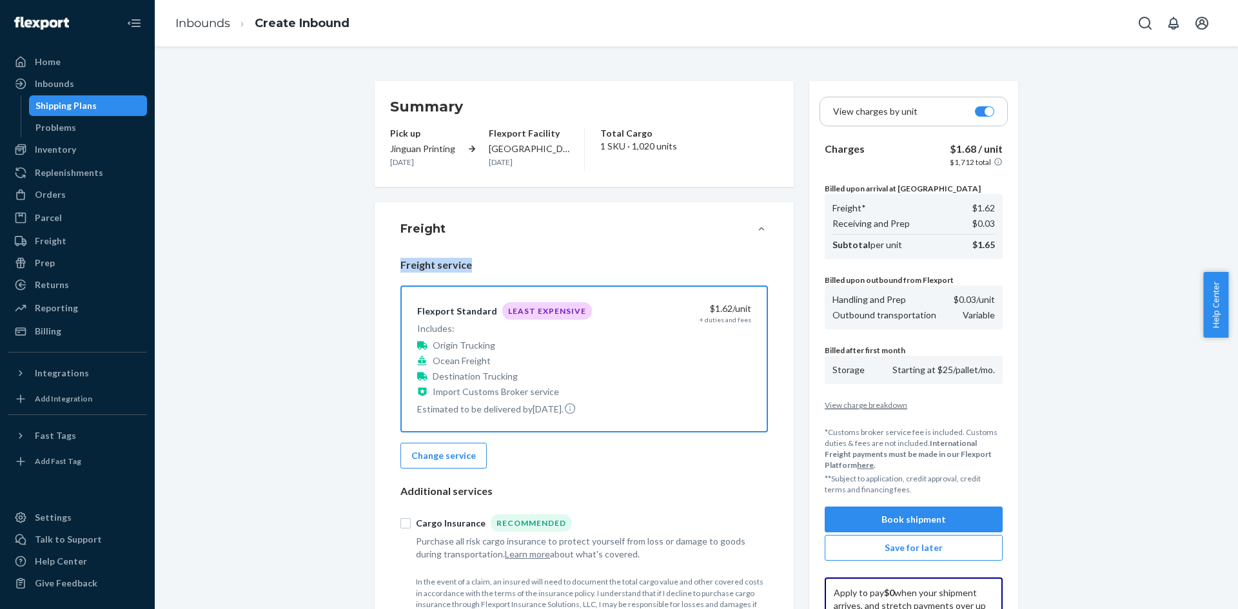
click at [394, 270] on div "Freight Freight service Flexport Standard Least Expensive Includes: Origin Truc…" at bounding box center [584, 420] width 419 height 437
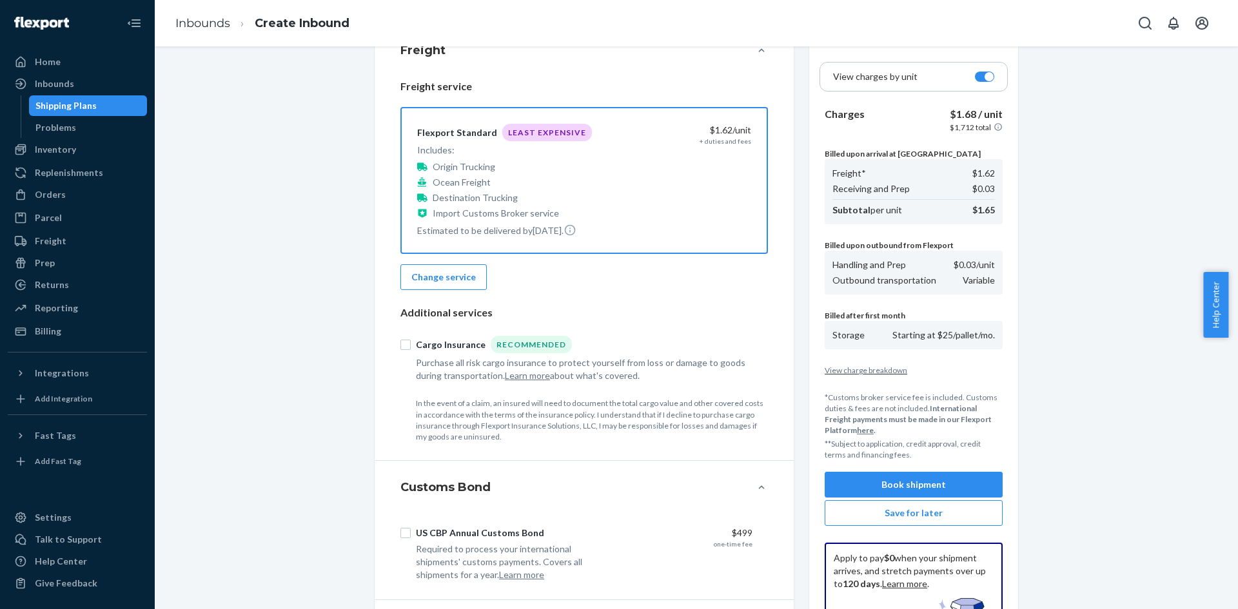
scroll to position [258, 0]
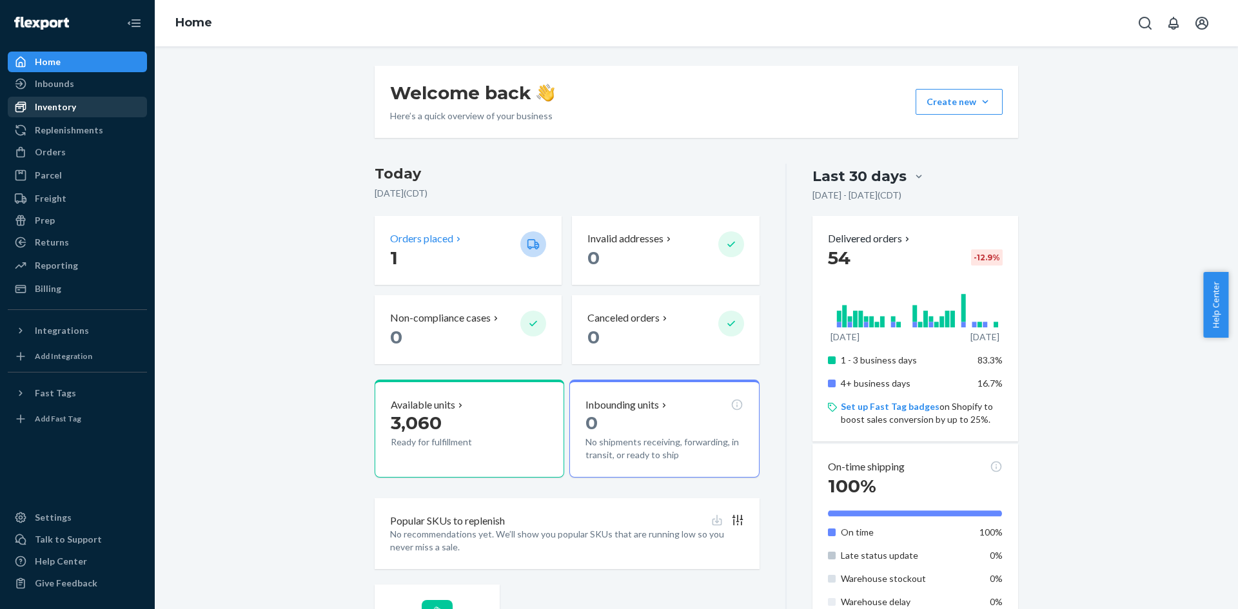
click at [75, 106] on div "Inventory" at bounding box center [77, 107] width 137 height 18
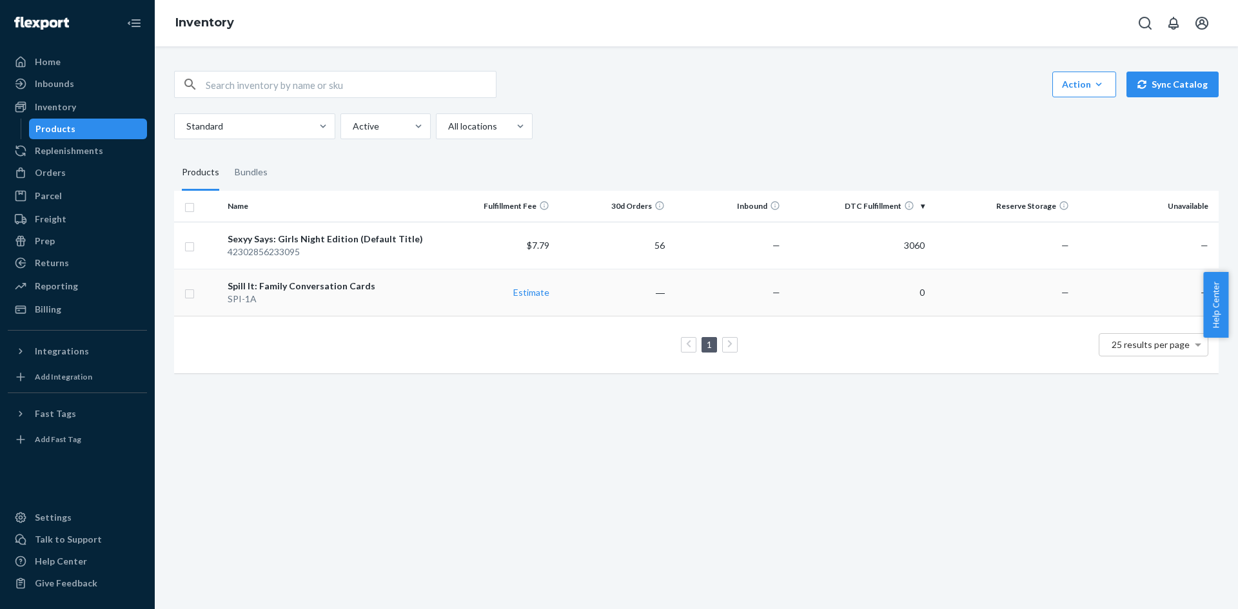
click at [391, 283] on div "Spill It: Family Conversation Cards" at bounding box center [331, 286] width 206 height 13
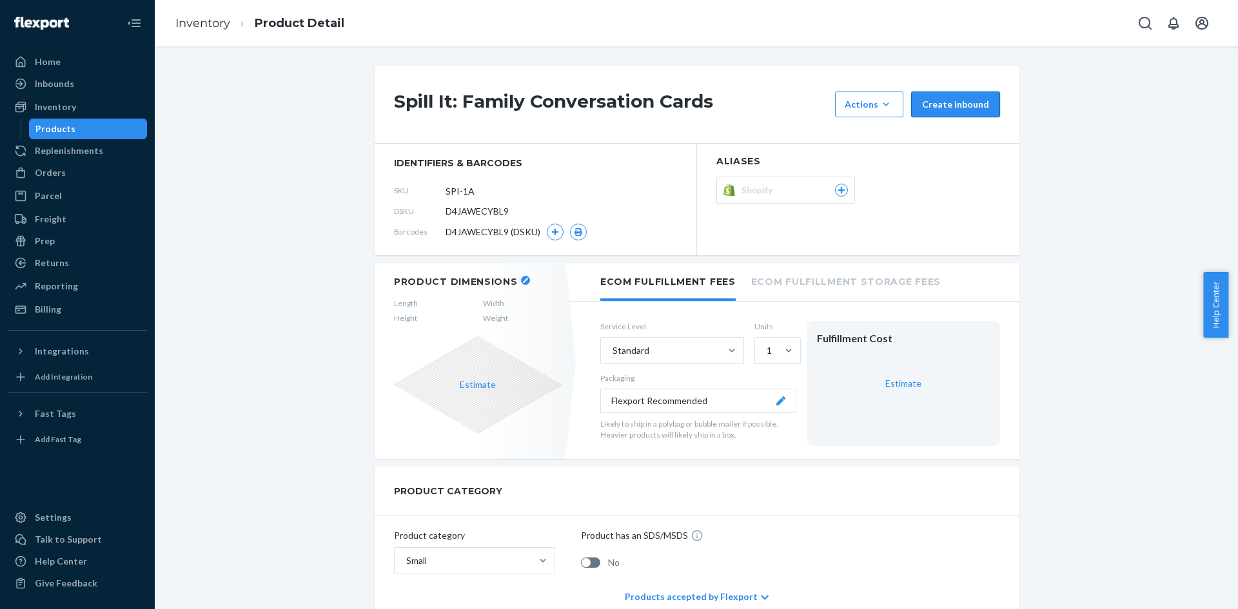
click at [932, 106] on button "Create inbound" at bounding box center [955, 105] width 89 height 26
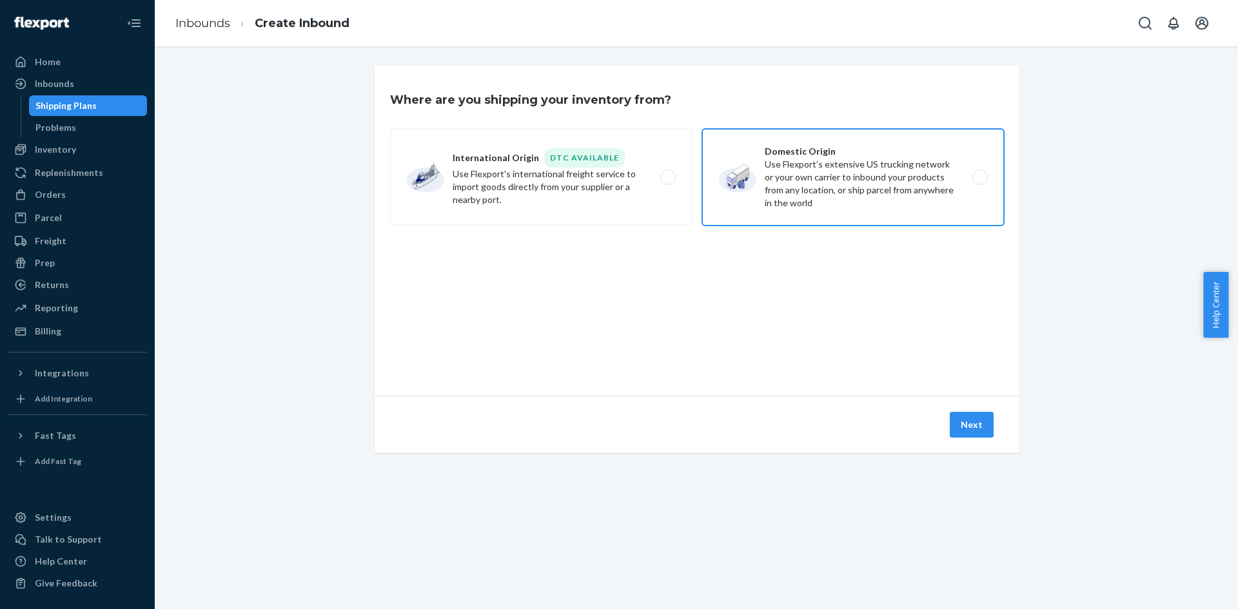
click at [950, 198] on label "Domestic Origin Use Flexport’s extensive US trucking network or your own carrie…" at bounding box center [853, 177] width 302 height 97
click at [980, 182] on input "Domestic Origin Use Flexport’s extensive US trucking network or your own carrie…" at bounding box center [984, 177] width 8 height 8
radio input "true"
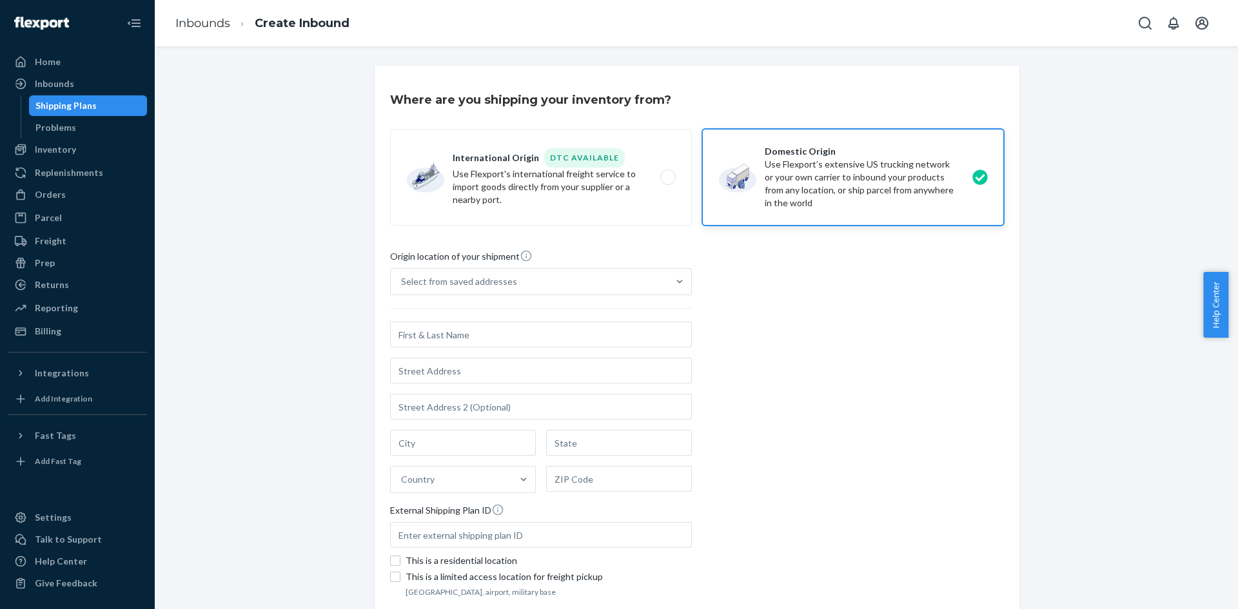
click at [808, 335] on div "Origin location of your shipment Select from saved addresses Country External S…" at bounding box center [697, 425] width 614 height 351
click at [528, 284] on div "Select from saved addresses" at bounding box center [529, 282] width 277 height 26
click at [402, 284] on input "Select from saved addresses" at bounding box center [401, 281] width 1 height 13
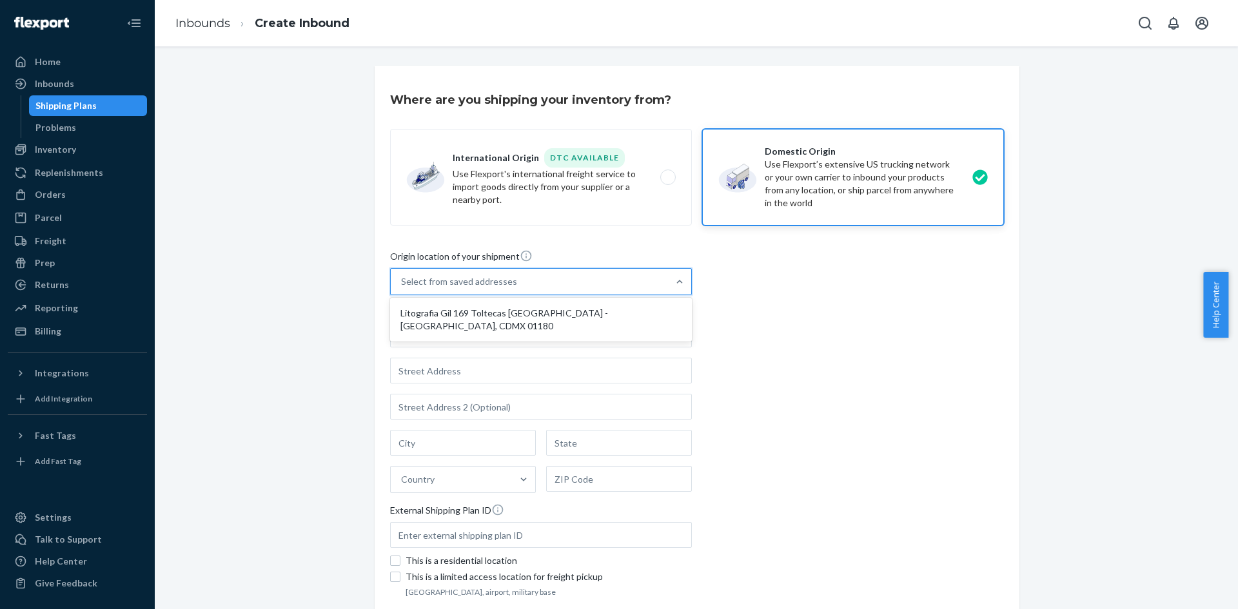
click at [807, 337] on div "Origin location of your shipment option Litografia Gil 169 Toltecas Tolteca - C…" at bounding box center [697, 425] width 614 height 351
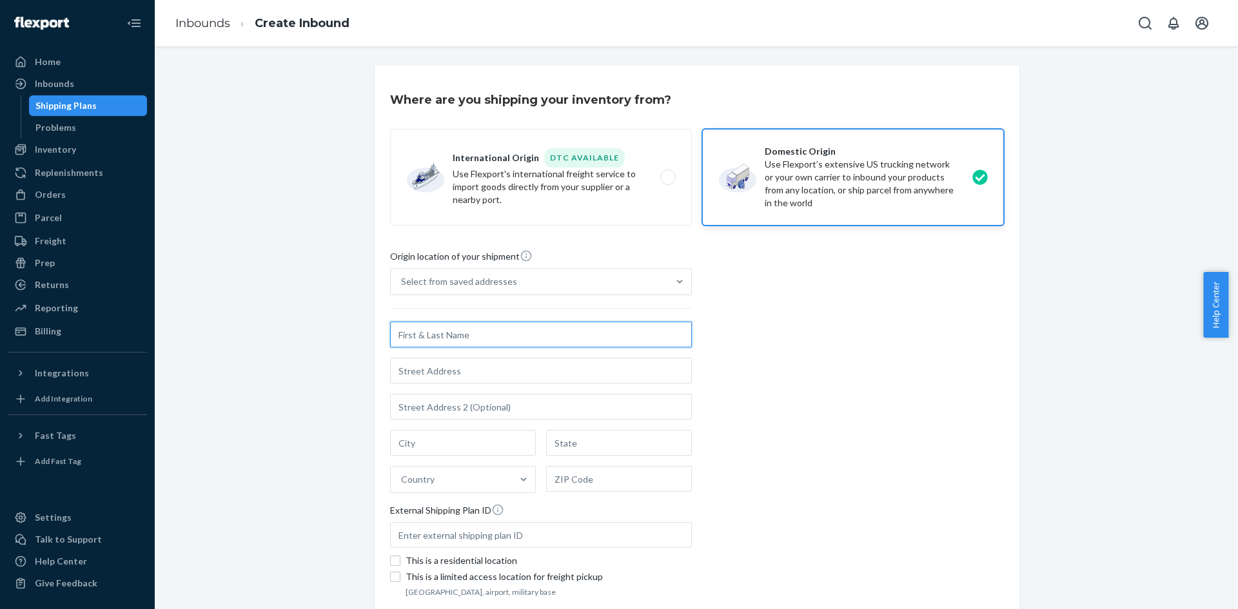
click at [566, 342] on input "text" at bounding box center [541, 335] width 302 height 26
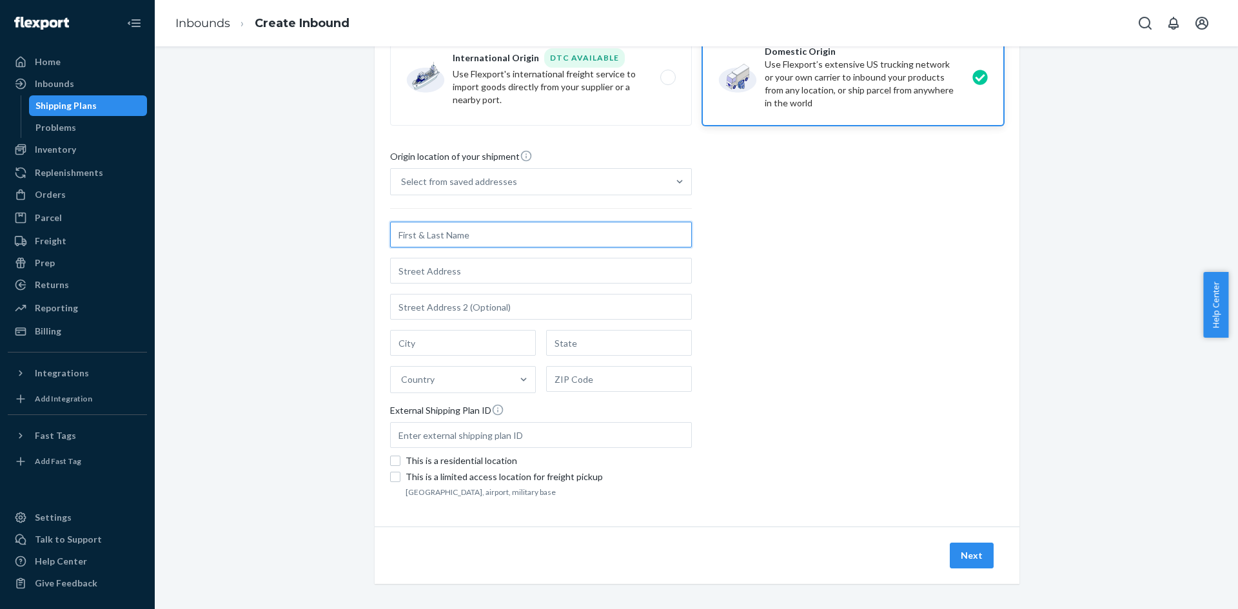
scroll to position [105, 0]
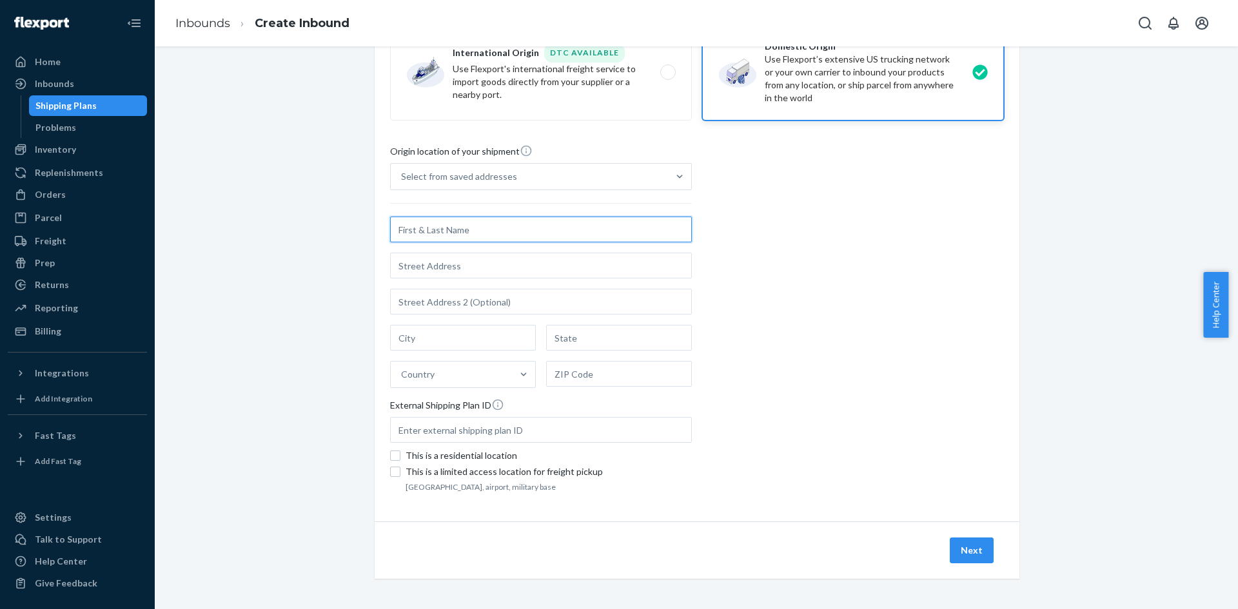
click at [471, 231] on input "text" at bounding box center [541, 230] width 302 height 26
type input "Jinguan Printing"
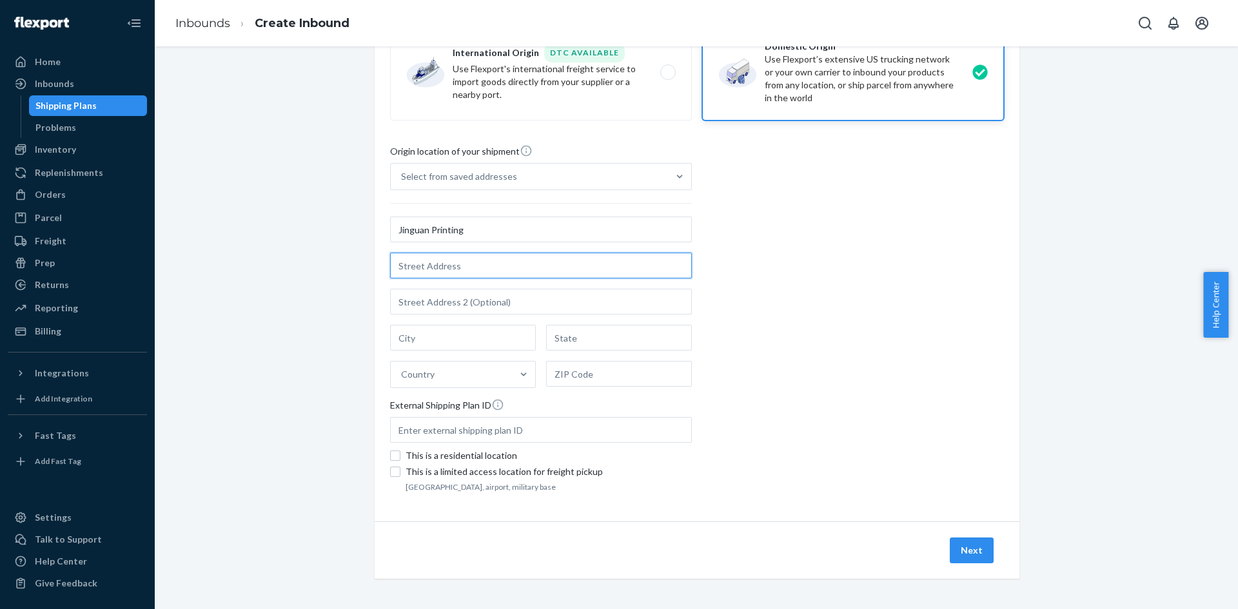
click at [445, 264] on input "text" at bounding box center [541, 266] width 302 height 26
paste input "[STREET_ADDRESS]"
type input "[STREET_ADDRESS]"
click at [484, 346] on input "text" at bounding box center [463, 338] width 146 height 26
paste input "[GEOGRAPHIC_DATA], [GEOGRAPHIC_DATA]"
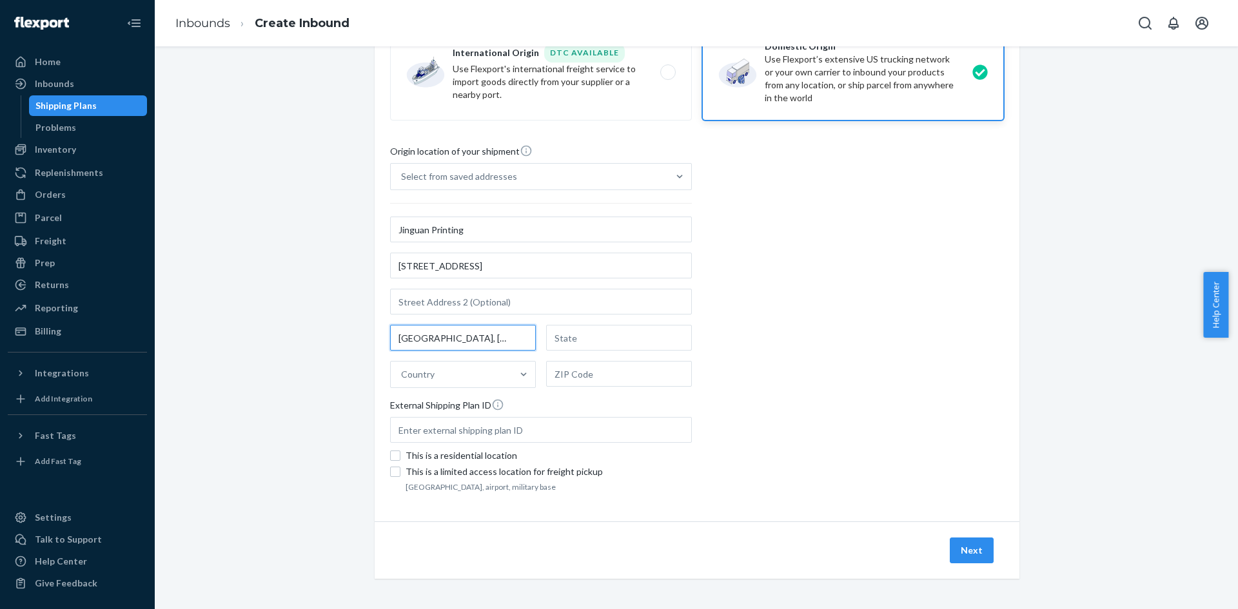
scroll to position [0, 21]
type input "[GEOGRAPHIC_DATA], [GEOGRAPHIC_DATA]"
click at [754, 337] on div "Origin location of your shipment Select from saved addresses Jinguan Printing F…" at bounding box center [697, 319] width 614 height 351
click at [486, 381] on div "Country" at bounding box center [451, 375] width 121 height 26
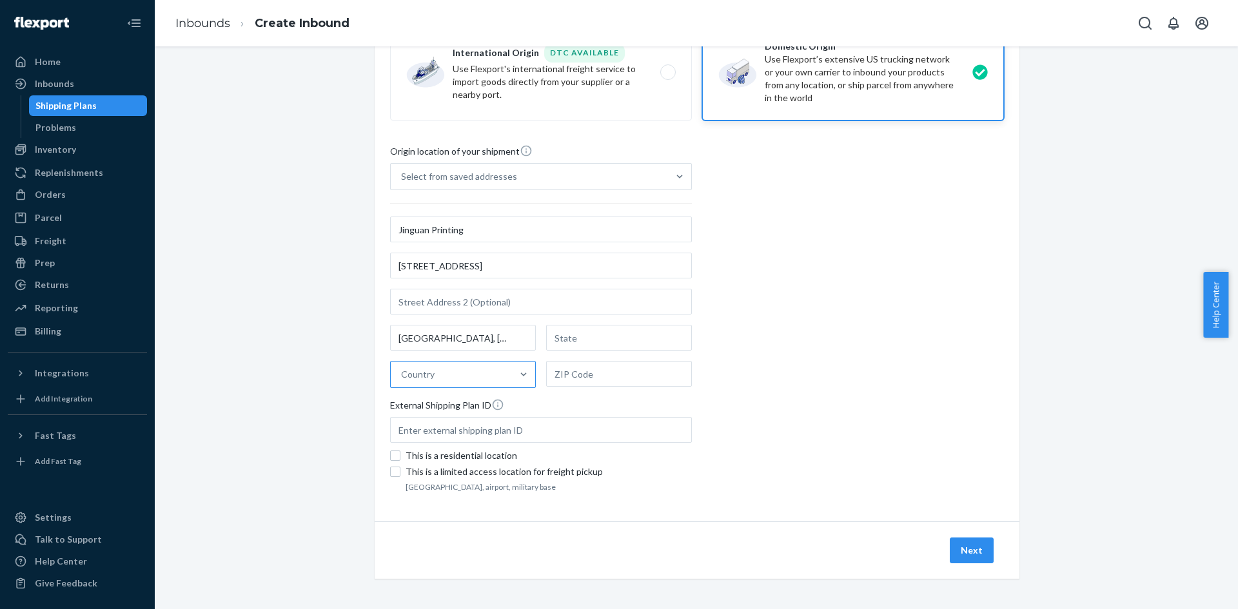
click at [402, 381] on input "Country" at bounding box center [401, 374] width 1 height 13
click at [442, 437] on div "[GEOGRAPHIC_DATA]" at bounding box center [463, 432] width 141 height 26
click at [402, 381] on input "option China focused, 2 of 249. 249 results available. Use Up and Down to choos…" at bounding box center [401, 374] width 1 height 13
click at [595, 373] on input "text" at bounding box center [619, 374] width 146 height 26
type input "00000"
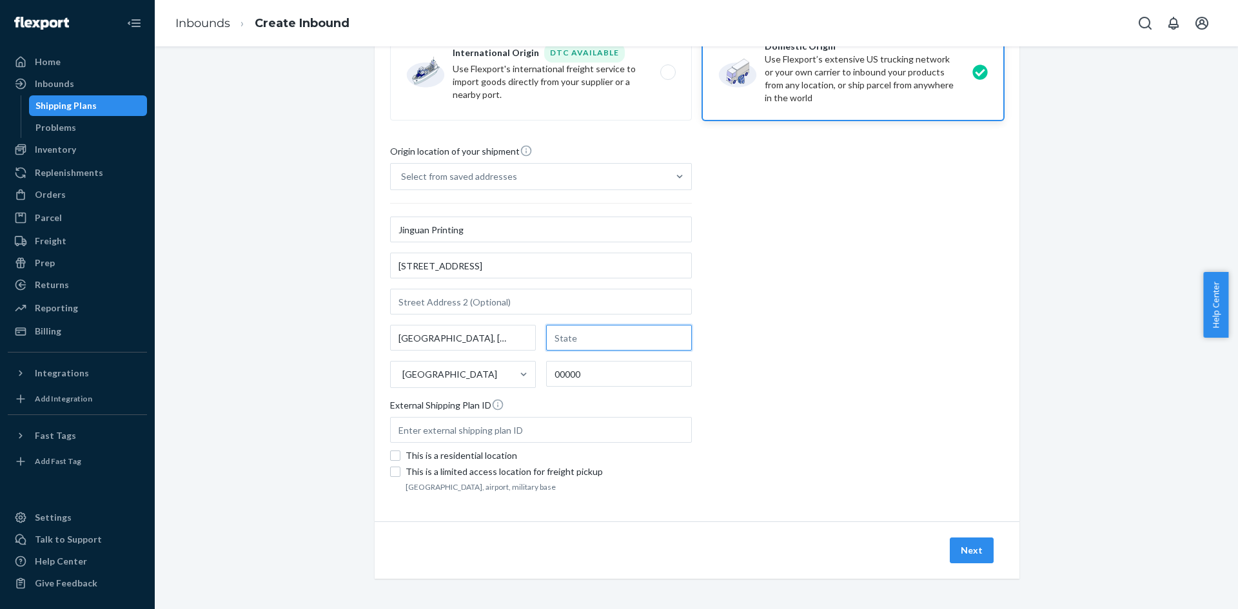
click at [611, 345] on input "text" at bounding box center [619, 338] width 146 height 26
drag, startPoint x: 451, startPoint y: 335, endPoint x: 538, endPoint y: 340, distance: 86.6
click at [538, 340] on div "Xintang Town, Zengcheng District China 00000" at bounding box center [541, 356] width 302 height 63
click at [502, 341] on input "[GEOGRAPHIC_DATA], [GEOGRAPHIC_DATA]" at bounding box center [463, 338] width 146 height 26
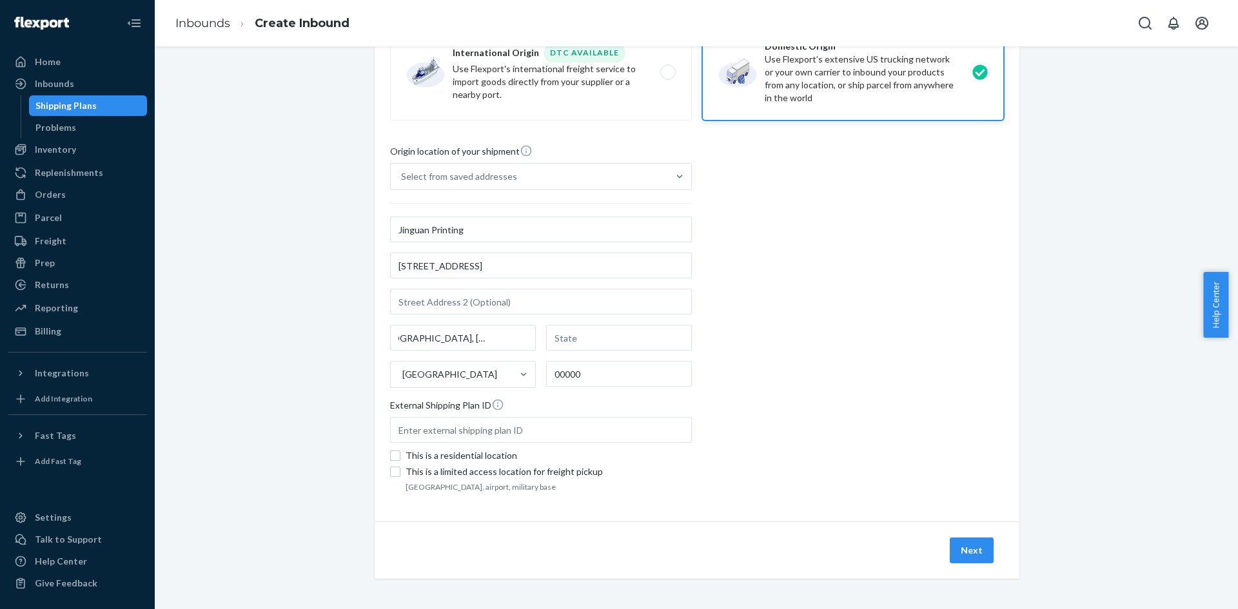
click at [609, 354] on div "Xintang Town, Zengcheng District China 00000" at bounding box center [541, 356] width 302 height 63
click at [402, 183] on input "Select from saved addresses" at bounding box center [401, 176] width 1 height 13
click at [606, 352] on div "Xintang Town, Zengcheng District China 00000" at bounding box center [541, 356] width 302 height 63
click at [402, 183] on input "0 results available. Select is focused ,type to refine list, press Down to open…" at bounding box center [401, 176] width 1 height 13
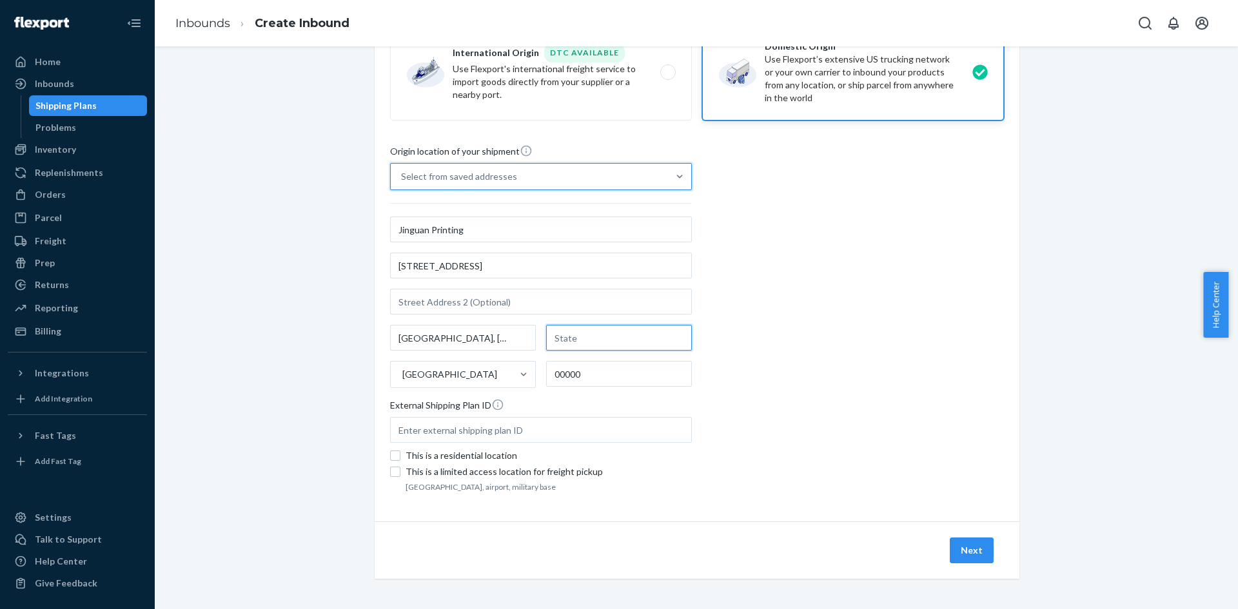
click at [608, 350] on input "text" at bounding box center [619, 338] width 146 height 26
click at [620, 331] on input "text" at bounding box center [619, 338] width 146 height 26
paste input "[GEOGRAPHIC_DATA]"
type input "[GEOGRAPHIC_DATA]"
click at [726, 404] on div "Origin location of your shipment Select from saved addresses Jinguan Printing F…" at bounding box center [697, 319] width 614 height 351
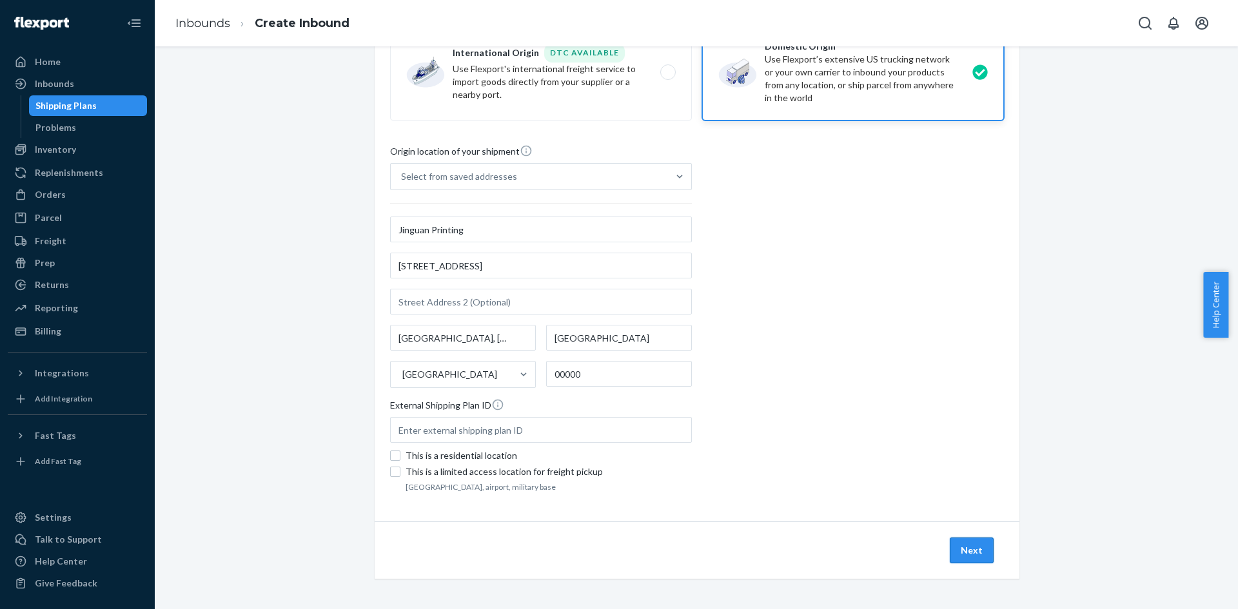
click at [978, 549] on button "Next" at bounding box center [972, 551] width 44 height 26
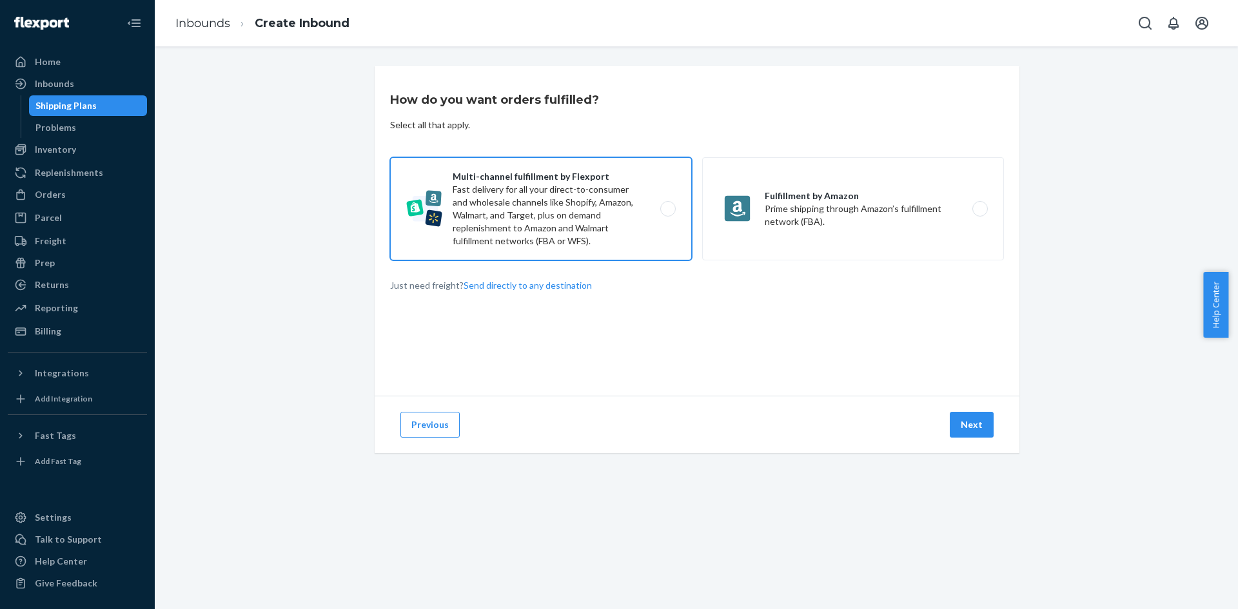
click at [590, 195] on label "Multi-channel fulfillment by Flexport Fast delivery for all your direct-to-cons…" at bounding box center [541, 208] width 302 height 103
click at [667, 205] on input "Multi-channel fulfillment by Flexport Fast delivery for all your direct-to-cons…" at bounding box center [671, 209] width 8 height 8
radio input "true"
click at [963, 424] on button "Next" at bounding box center [972, 425] width 44 height 26
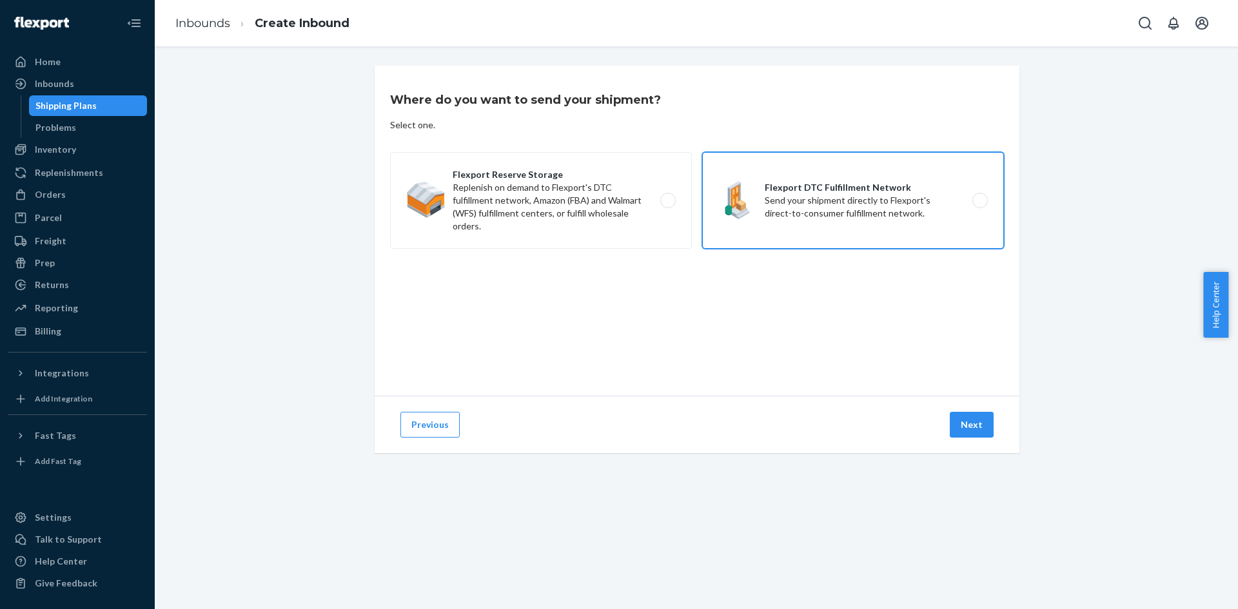
click at [824, 224] on label "Flexport DTC Fulfillment Network Send your shipment directly to Flexport's dire…" at bounding box center [853, 200] width 302 height 97
click at [980, 205] on input "Flexport DTC Fulfillment Network Send your shipment directly to Flexport's dire…" at bounding box center [984, 201] width 8 height 8
radio input "true"
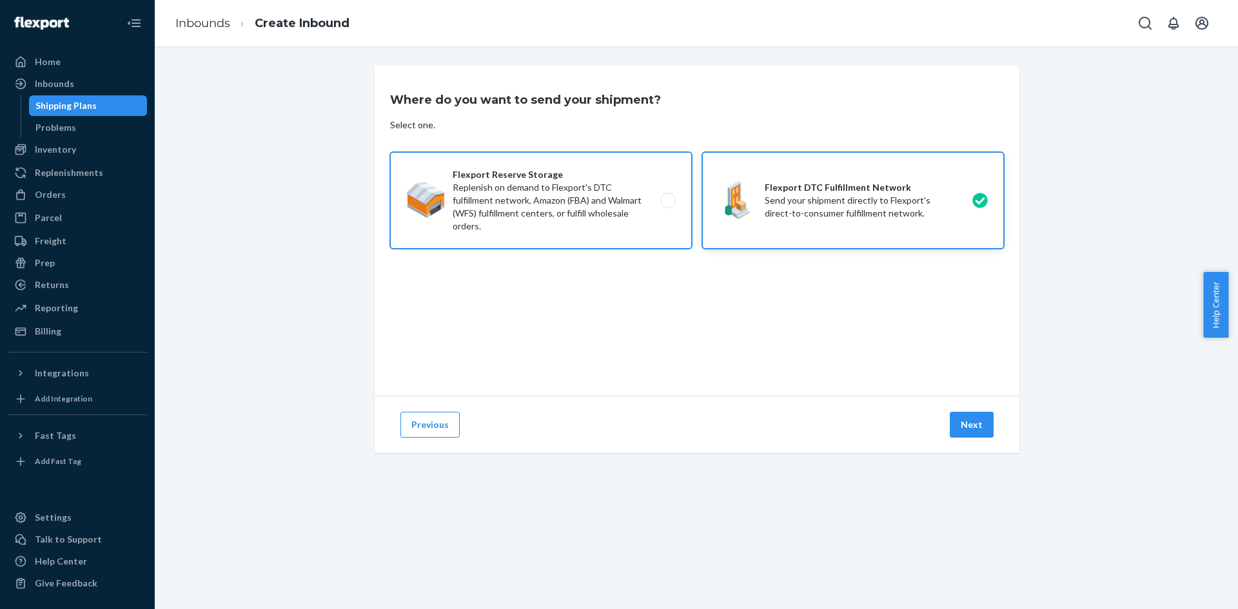
click at [654, 217] on label "Flexport Reserve Storage Replenish on demand to Flexport's DTC fulfillment netw…" at bounding box center [541, 200] width 302 height 97
click at [667, 205] on input "Flexport Reserve Storage Replenish on demand to Flexport's DTC fulfillment netw…" at bounding box center [671, 201] width 8 height 8
radio input "true"
radio input "false"
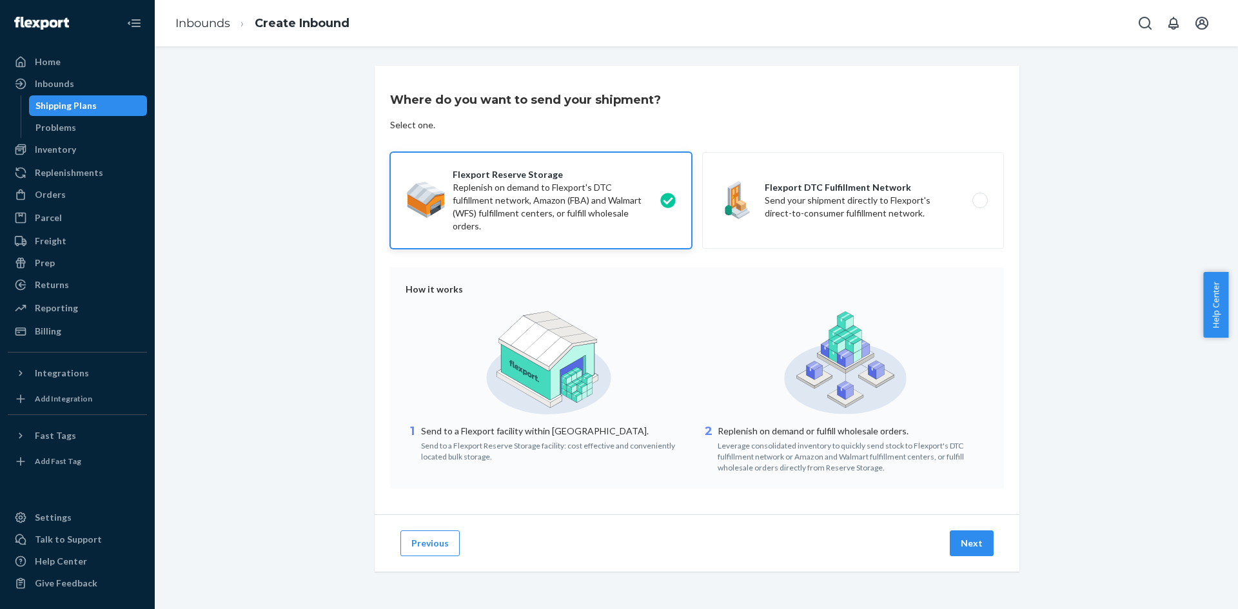
click at [1042, 352] on div "Where do you want to send your shipment? Select one. Flexport Reserve Storage R…" at bounding box center [696, 334] width 1064 height 537
click at [974, 548] on button "Next" at bounding box center [972, 544] width 44 height 26
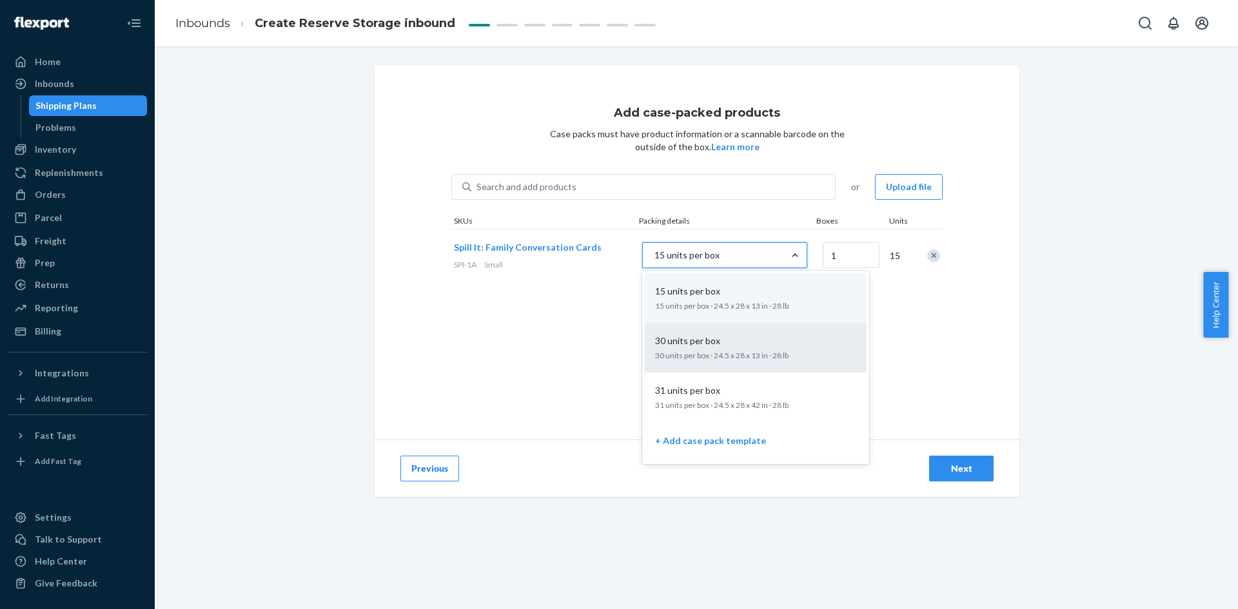
click at [762, 340] on div "30 units per box" at bounding box center [753, 341] width 206 height 13
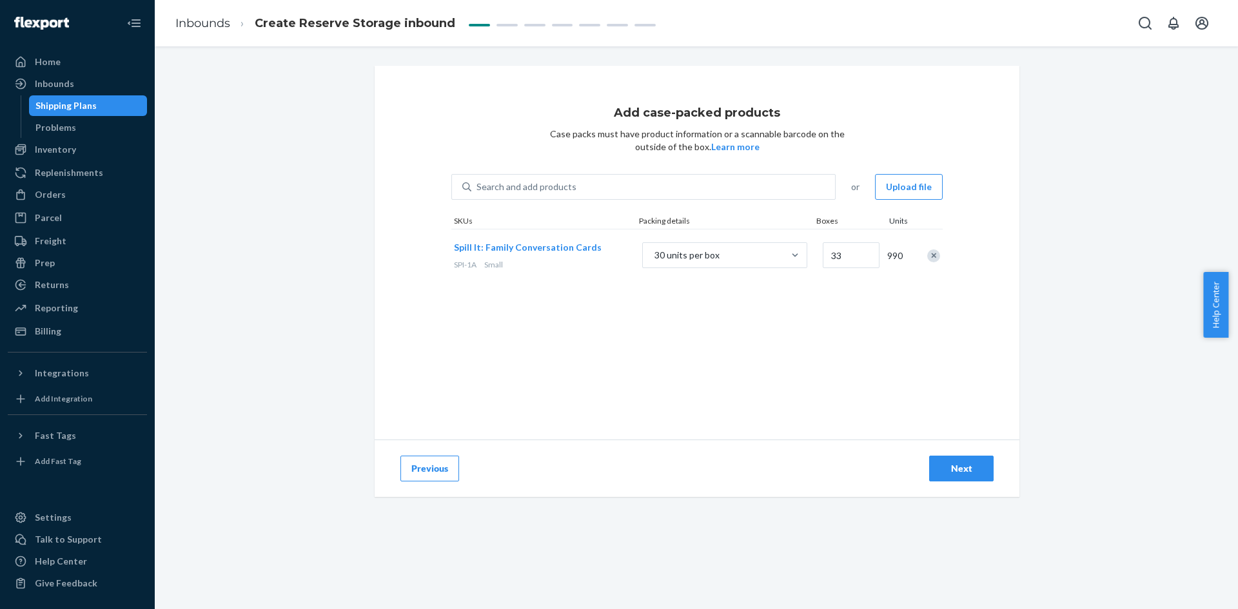
click at [1037, 328] on div "Add case-packed products Case packs must have product information or a scannabl…" at bounding box center [696, 289] width 1064 height 447
click at [1052, 329] on div "Add case-packed products Case packs must have product information or a scannabl…" at bounding box center [696, 289] width 1064 height 447
drag, startPoint x: 1091, startPoint y: 291, endPoint x: 1077, endPoint y: 291, distance: 14.2
click at [1091, 291] on div "Add case-packed products Case packs must have product information or a scannabl…" at bounding box center [696, 289] width 1064 height 447
type input "34"
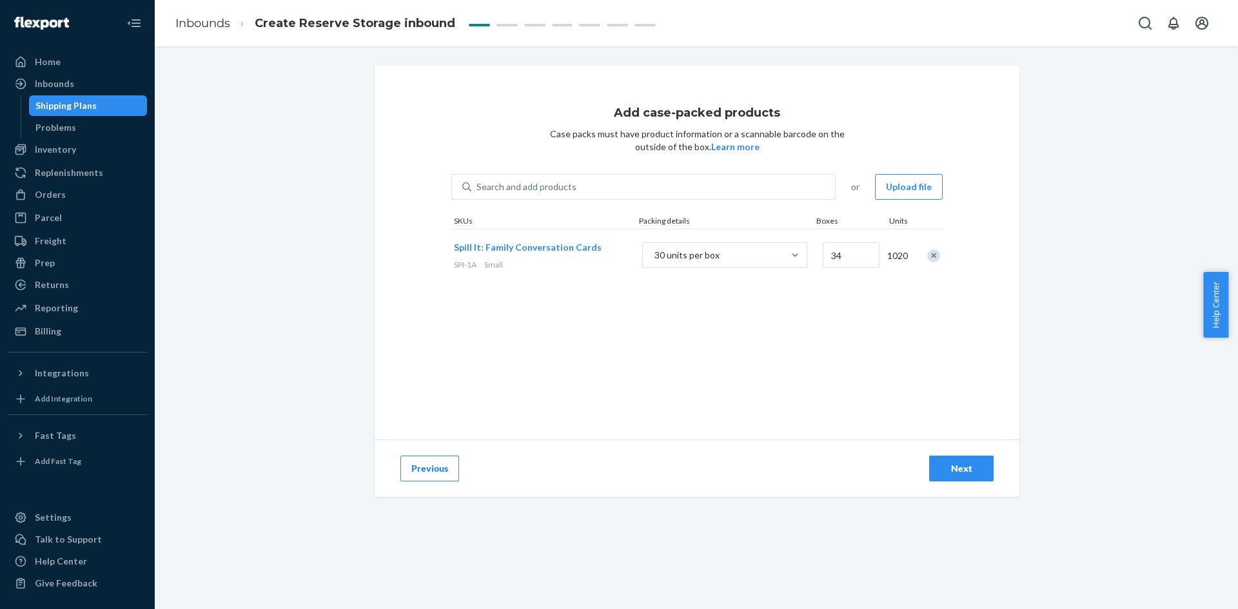
click at [953, 353] on div "Add case-packed products Case packs must have product information or a scannabl…" at bounding box center [697, 253] width 645 height 374
click at [970, 460] on button "Next" at bounding box center [961, 469] width 64 height 26
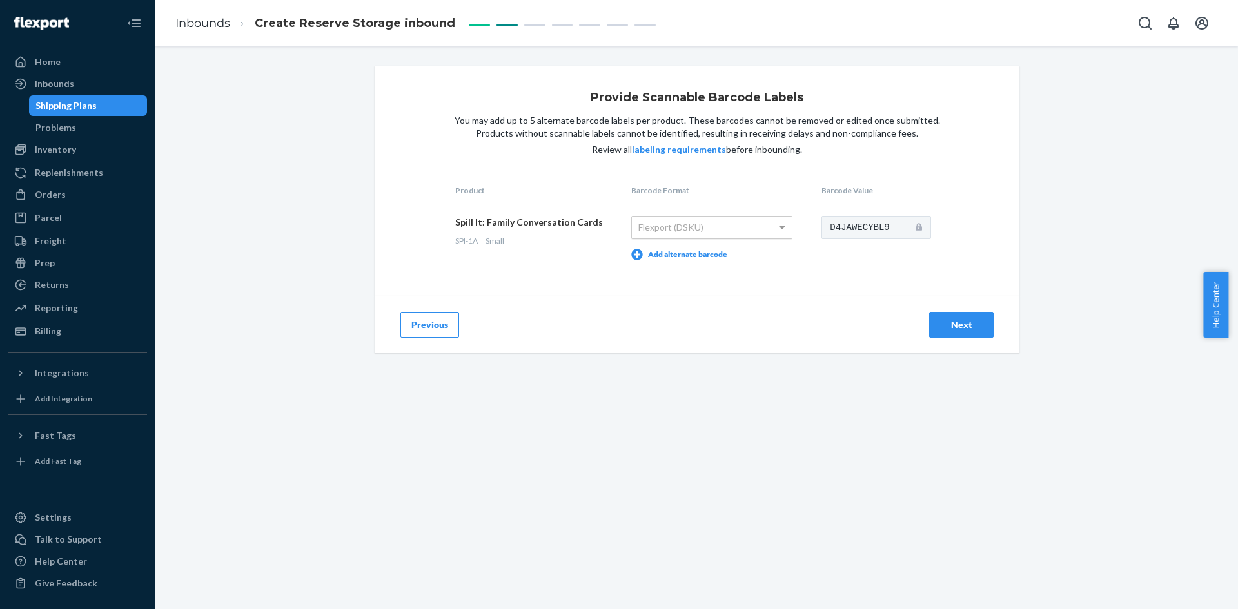
click at [779, 227] on span at bounding box center [782, 228] width 6 height 5
click at [925, 221] on div "D4JAWECYBL9" at bounding box center [882, 227] width 121 height 23
click at [945, 315] on button "Next" at bounding box center [961, 325] width 64 height 26
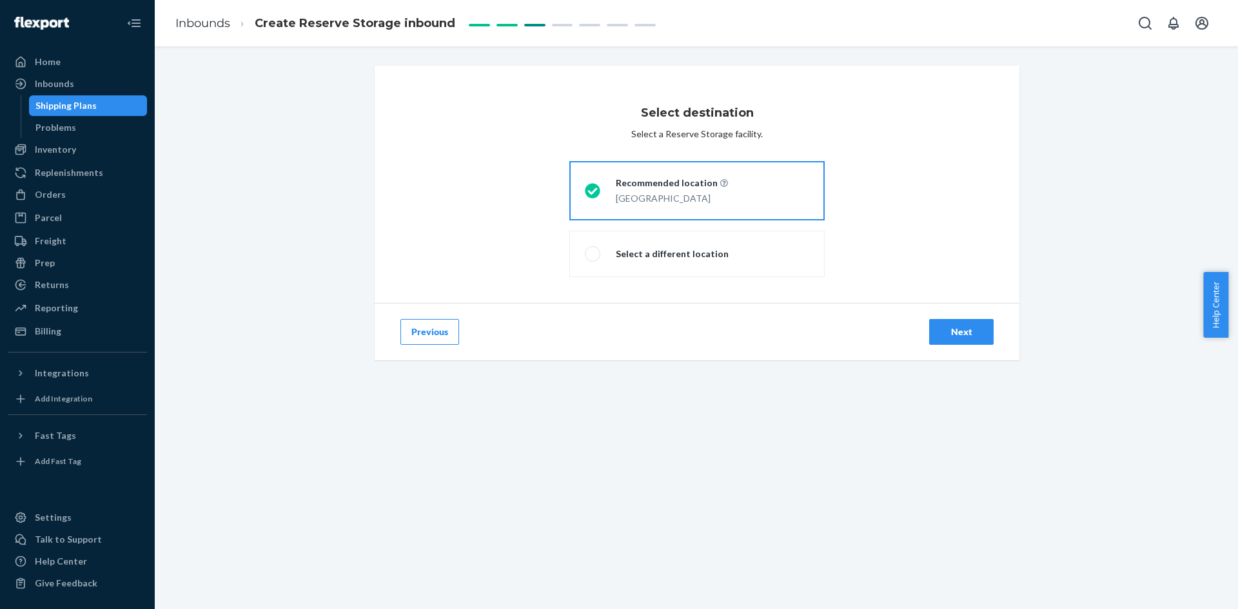
drag, startPoint x: 706, startPoint y: 199, endPoint x: 611, endPoint y: 200, distance: 94.8
click at [616, 200] on div "[GEOGRAPHIC_DATA]" at bounding box center [672, 198] width 112 height 13
copy div "[GEOGRAPHIC_DATA]"
click at [965, 330] on div "Next" at bounding box center [961, 332] width 43 height 13
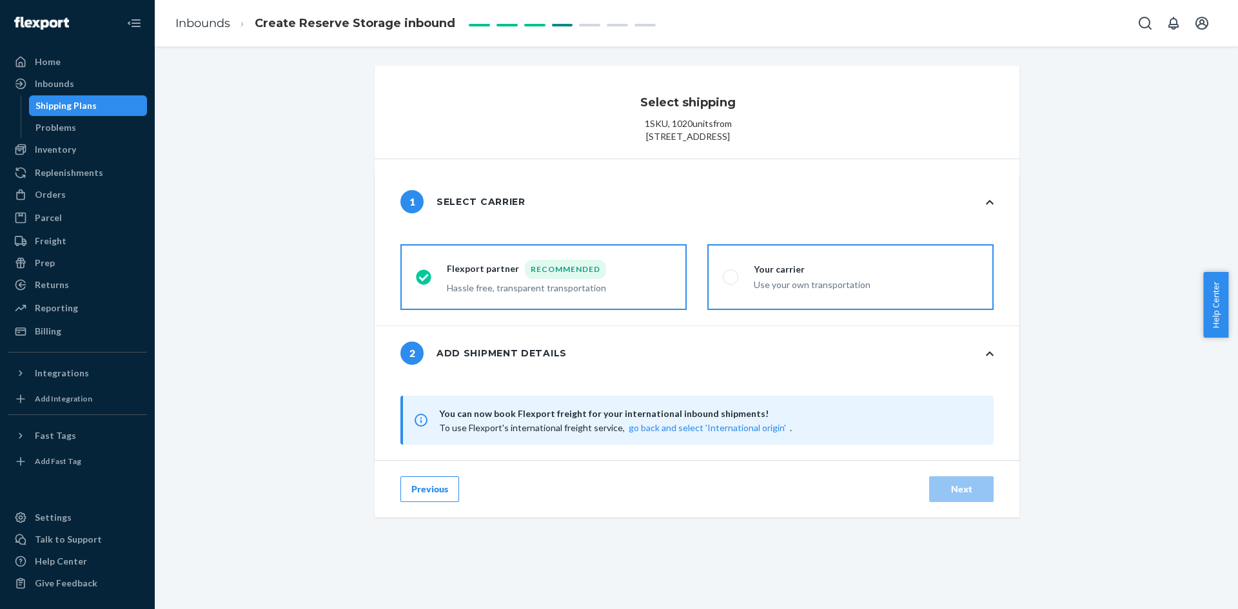
click at [760, 291] on div "Use your own transportation" at bounding box center [812, 283] width 117 height 15
click at [731, 282] on input "Your carrier Use your own transportation" at bounding box center [727, 277] width 8 height 8
radio input "true"
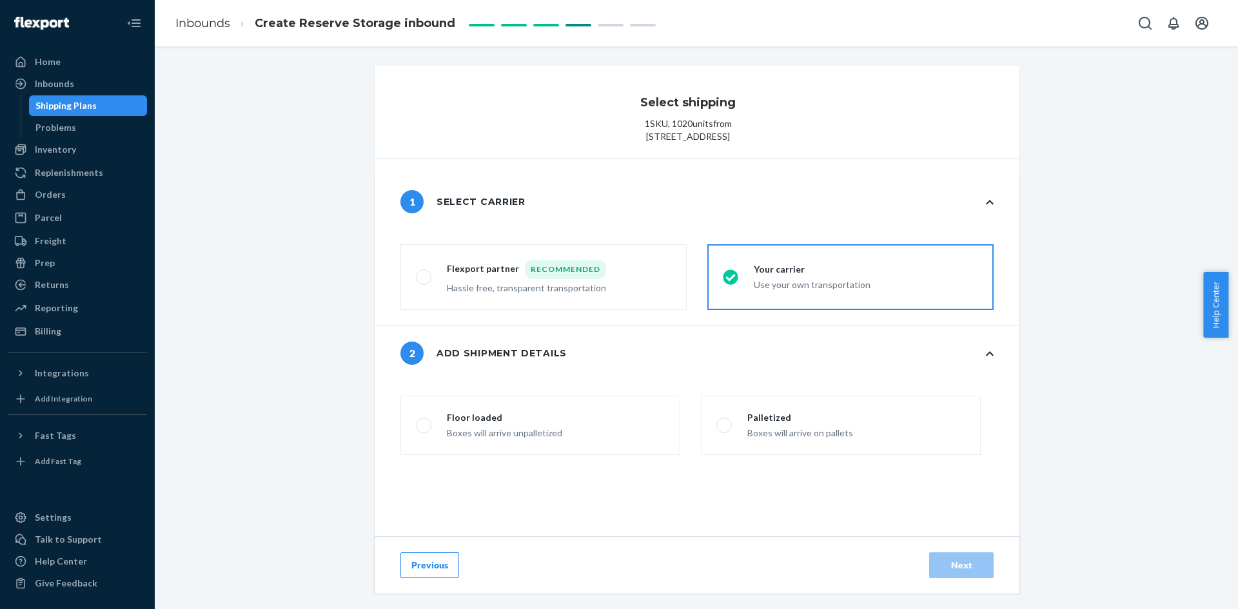
click at [1092, 278] on div "Select shipping 1 SKU , 1020 units from Floor 1-2, No.2 (Plant A1), No. 4, Huan…" at bounding box center [696, 462] width 1064 height 793
click at [716, 433] on span at bounding box center [723, 425] width 15 height 15
click at [716, 430] on input "Palletized Boxes will arrive on pallets" at bounding box center [720, 426] width 8 height 8
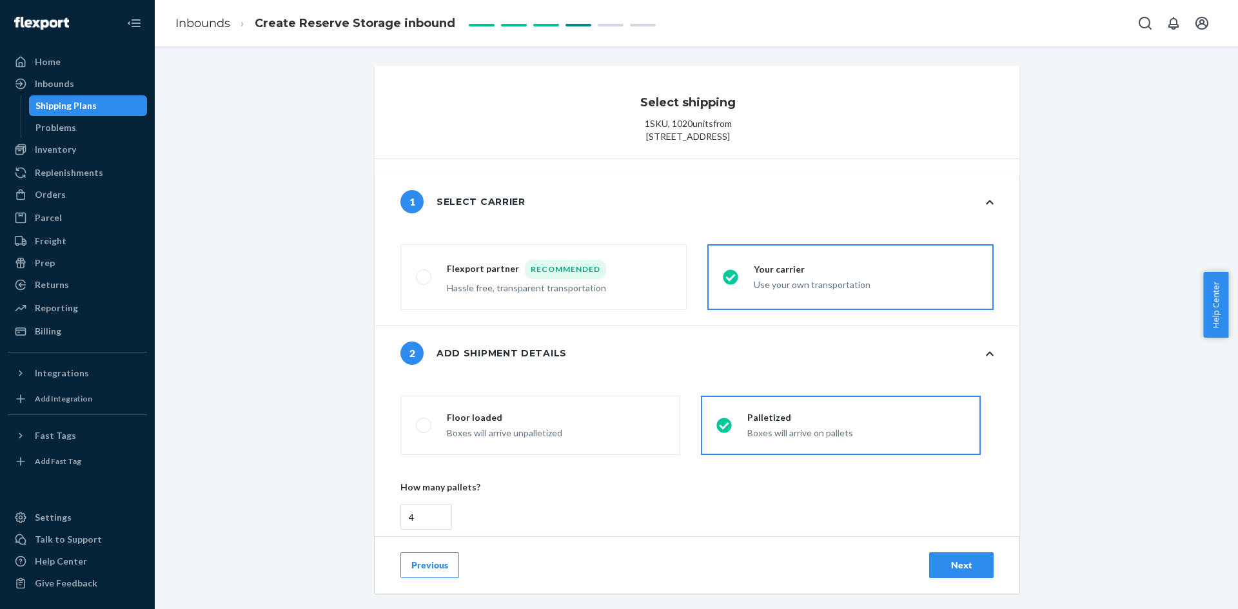
click at [1071, 313] on div "Select shipping 1 SKU , 1020 units from Floor 1-2, No.2 (Plant A1), No. 4, Huan…" at bounding box center [696, 462] width 1064 height 793
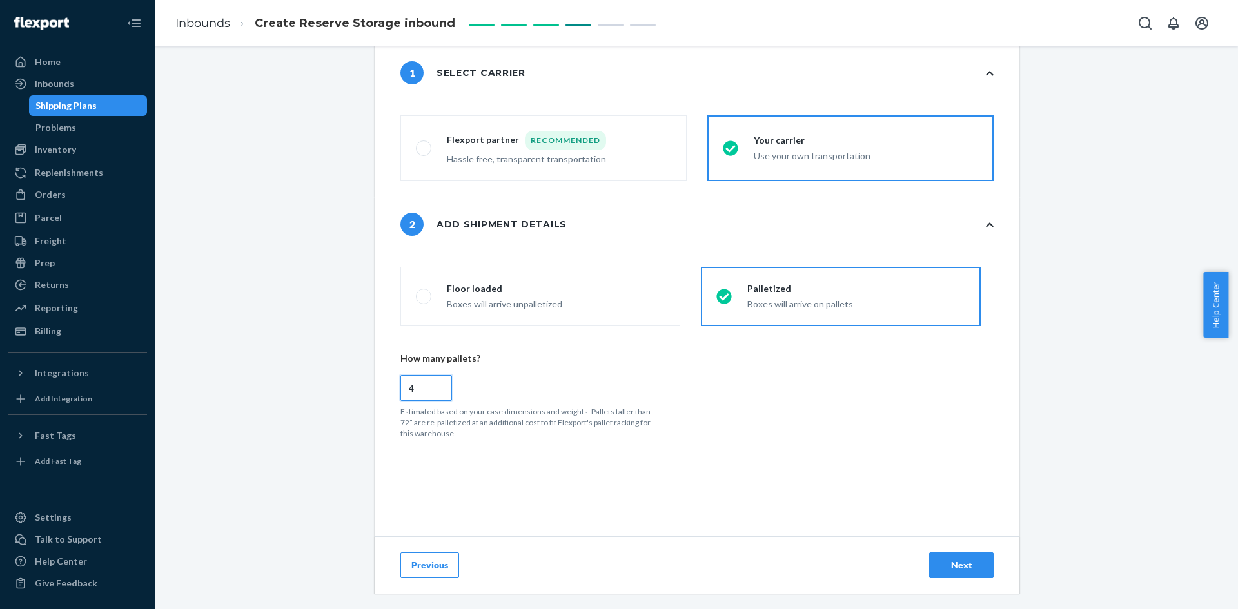
radio input "true"
type input "3"
click at [432, 401] on input "3" at bounding box center [426, 388] width 52 height 26
radio input "false"
type input "2"
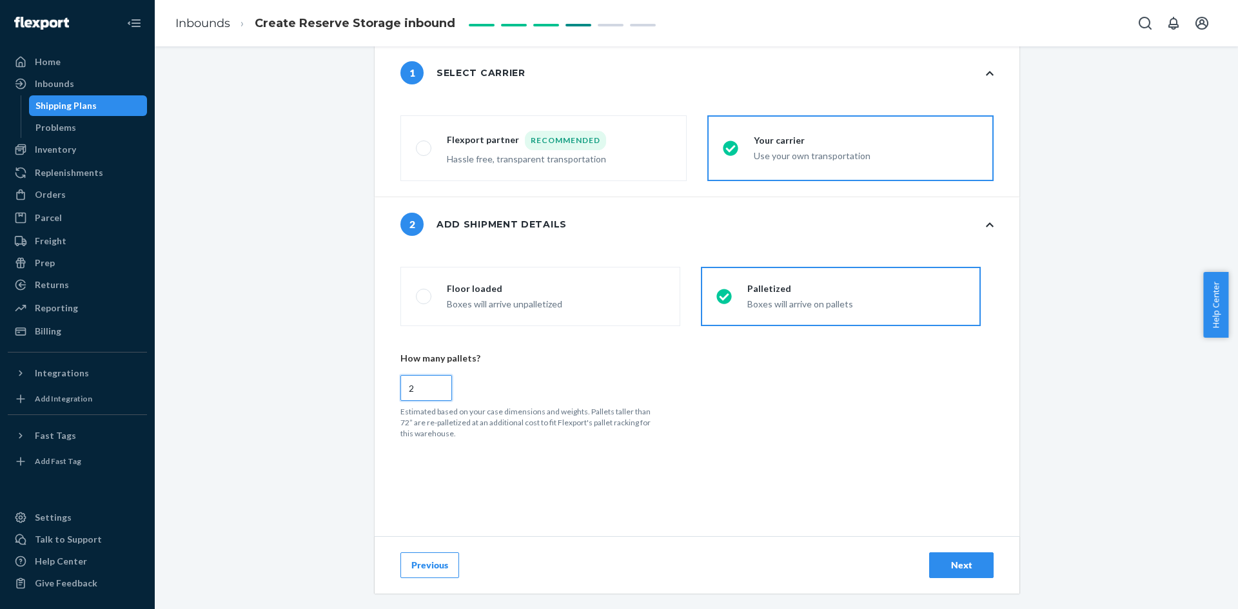
click at [432, 401] on input "2" at bounding box center [426, 388] width 52 height 26
radio input "false"
type input "1"
click at [432, 401] on input "1" at bounding box center [426, 388] width 52 height 26
click at [1049, 429] on div "Select shipping 1 SKU , 1020 units from Floor 1-2, No.2 (Plant A1), No. 4, Huan…" at bounding box center [696, 333] width 1064 height 793
